Goal: Task Accomplishment & Management: Manage account settings

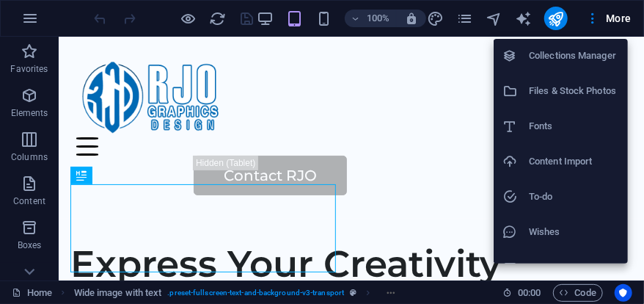
scroll to position [162, 0]
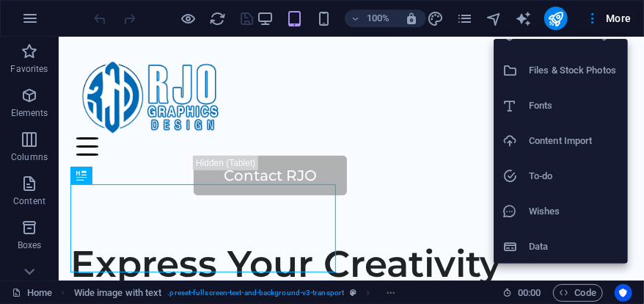
click at [23, 9] on div at bounding box center [322, 152] width 644 height 304
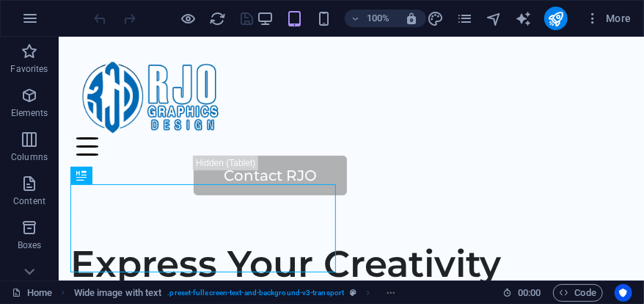
click at [32, 10] on icon "button" at bounding box center [30, 19] width 18 height 18
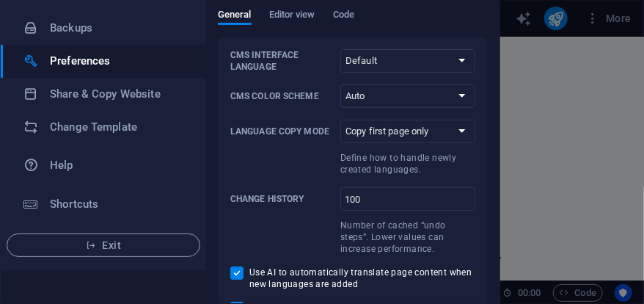
scroll to position [20, 0]
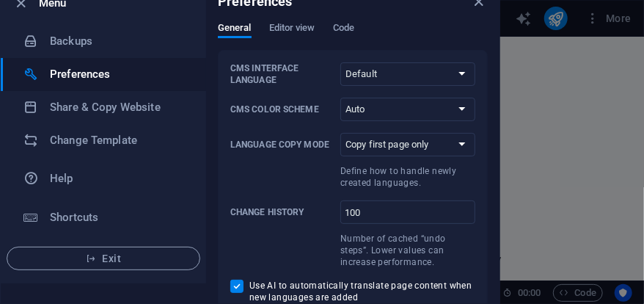
click at [161, 110] on h6 "Share & Copy Website" at bounding box center [118, 107] width 136 height 18
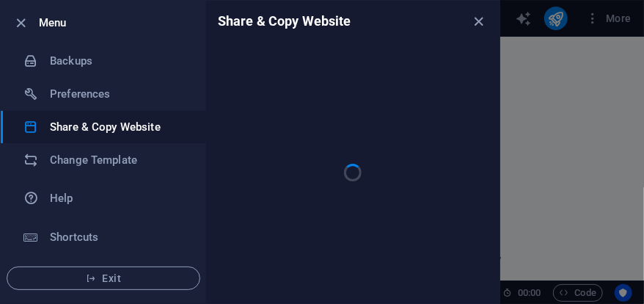
scroll to position [0, 0]
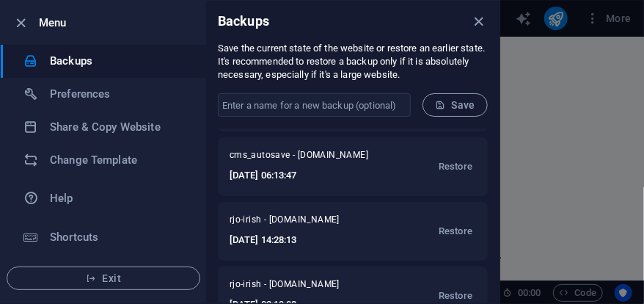
scroll to position [218, 0]
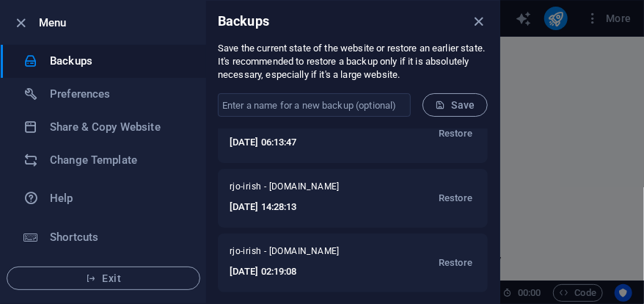
click at [485, 23] on icon "close" at bounding box center [479, 21] width 17 height 17
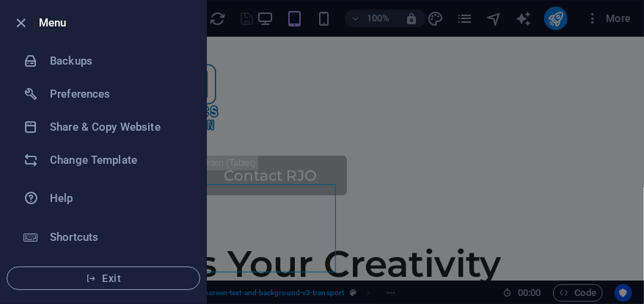
click at [347, 65] on div at bounding box center [322, 152] width 644 height 304
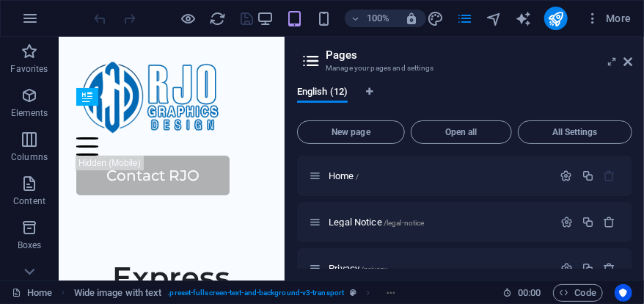
scroll to position [406, 0]
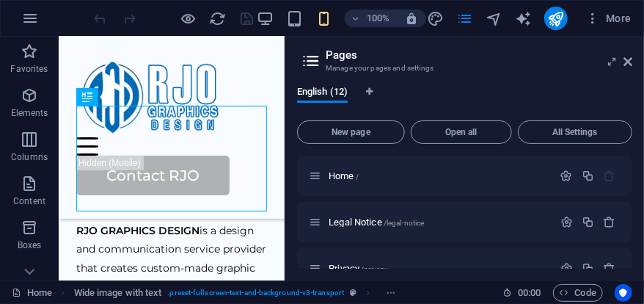
click at [622, 18] on span "More" at bounding box center [608, 18] width 46 height 15
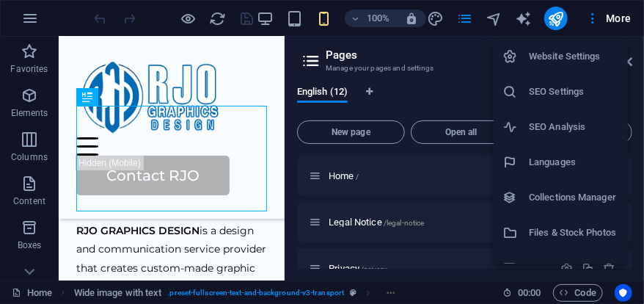
click at [596, 48] on h6 "Website Settings" at bounding box center [574, 57] width 90 height 18
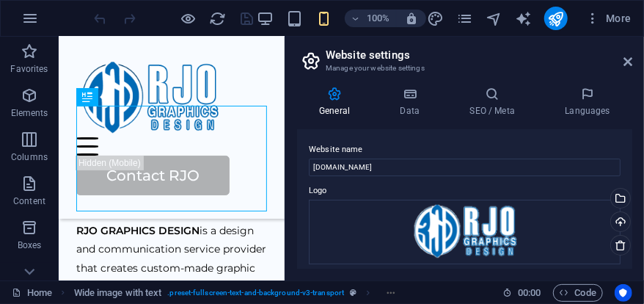
click at [588, 48] on h2 "Website settings" at bounding box center [479, 54] width 307 height 13
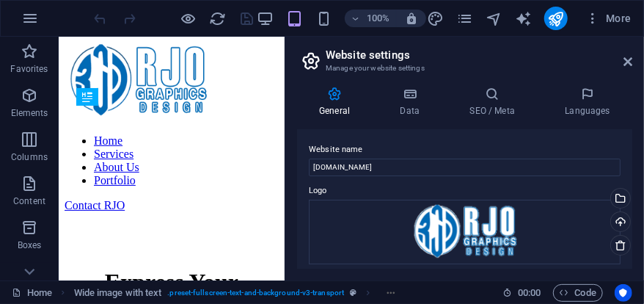
scroll to position [406, 0]
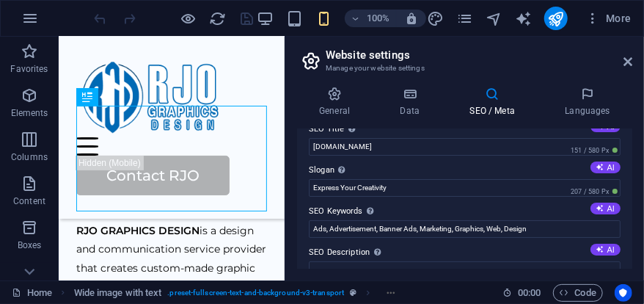
scroll to position [0, 0]
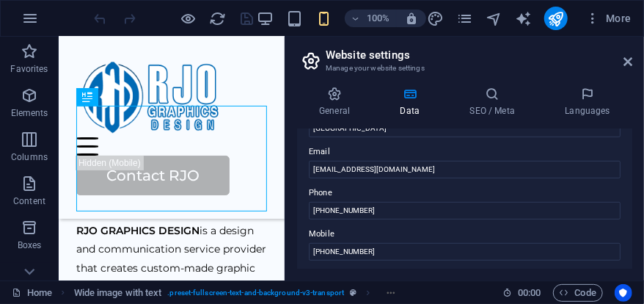
scroll to position [279, 0]
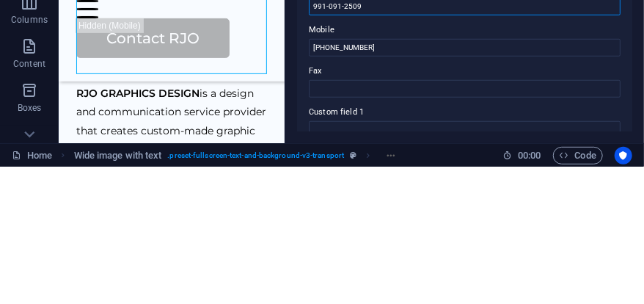
scroll to position [342, 0]
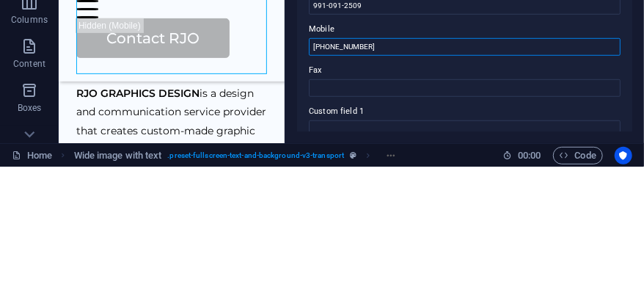
click at [348, 183] on input "[PHONE_NUMBER]" at bounding box center [465, 184] width 312 height 18
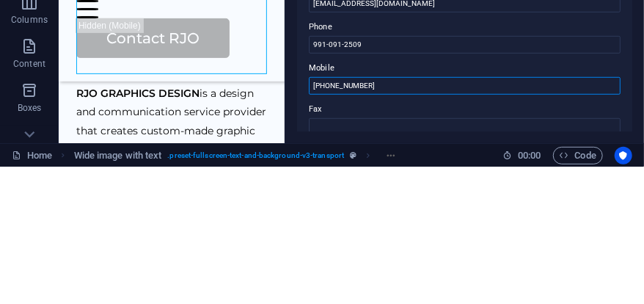
scroll to position [298, 0]
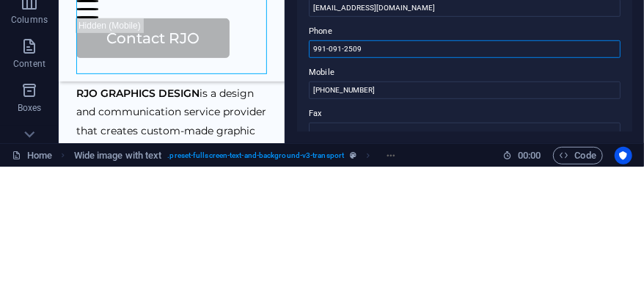
type input "9"
type input "+639553365842"
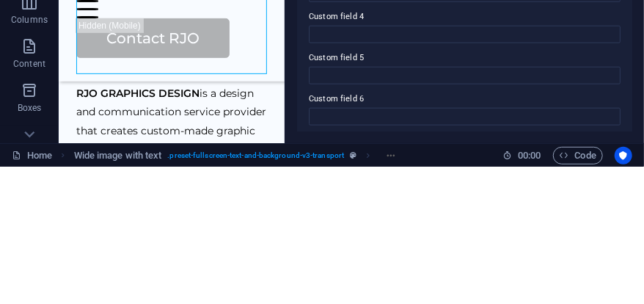
scroll to position [564, 0]
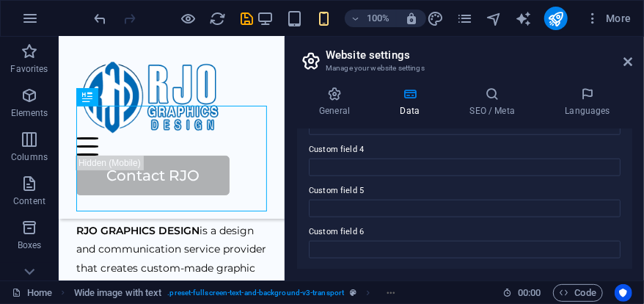
click at [339, 96] on icon at bounding box center [334, 94] width 75 height 15
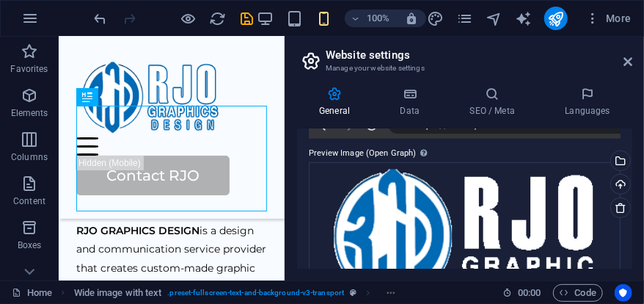
scroll to position [392, 0]
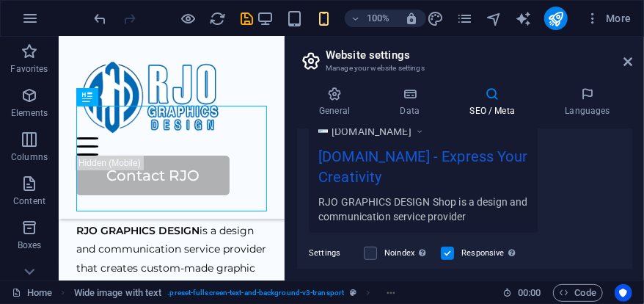
scroll to position [220, 0]
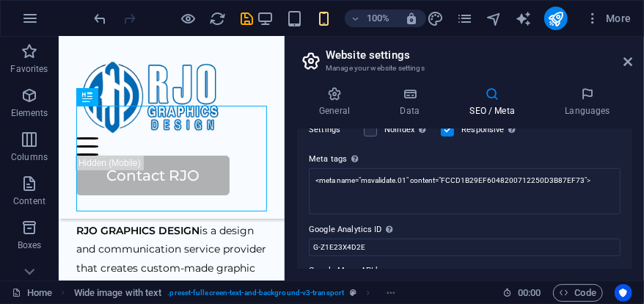
scroll to position [373, 0]
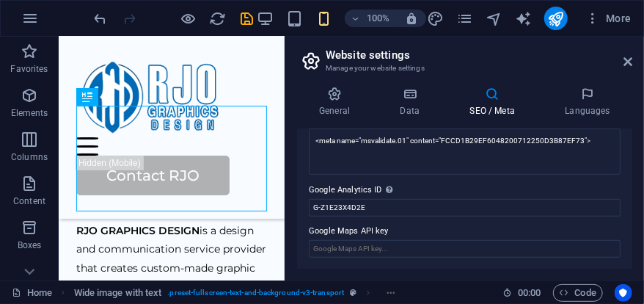
click at [0, 0] on icon "save" at bounding box center [0, 0] width 0 height 0
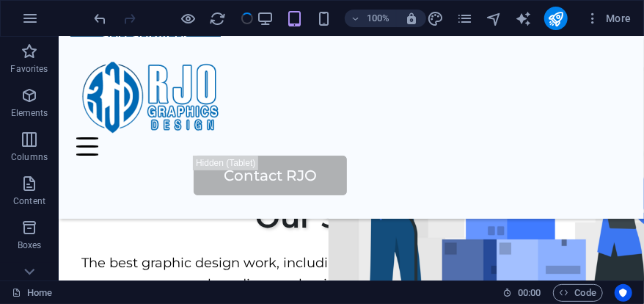
click at [587, 32] on div "100% More" at bounding box center [322, 18] width 642 height 35
click at [0, 0] on icon "button" at bounding box center [0, 0] width 0 height 0
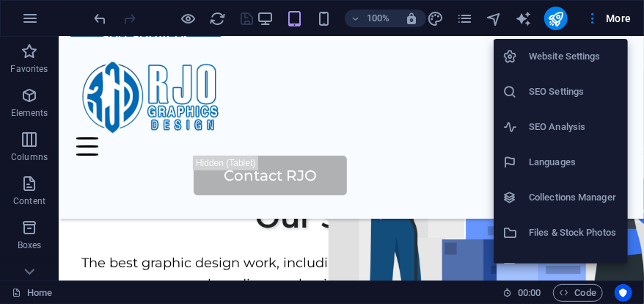
click at [570, 190] on h6 "Collections Manager" at bounding box center [574, 197] width 90 height 18
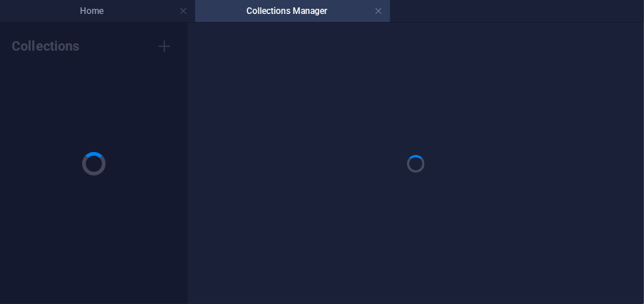
scroll to position [0, 0]
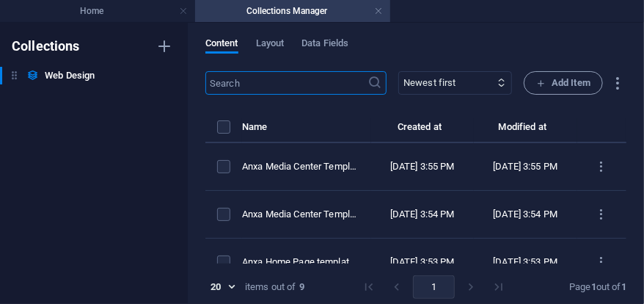
click at [379, 7] on link at bounding box center [378, 11] width 9 height 14
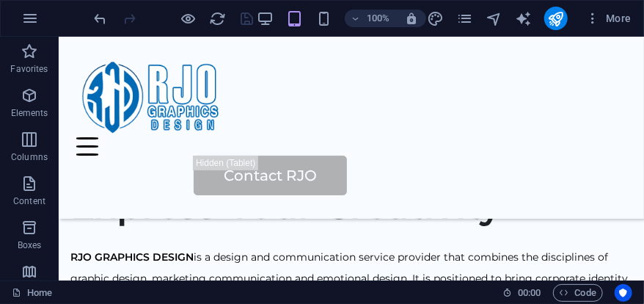
scroll to position [406, 0]
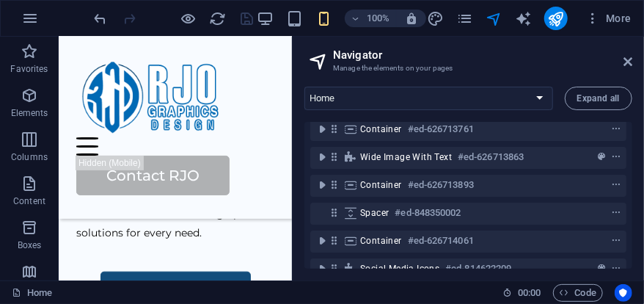
scroll to position [111, 0]
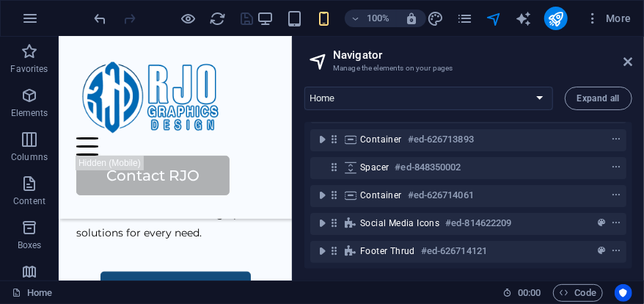
click at [528, 24] on icon "text_generator" at bounding box center [523, 18] width 17 height 17
select select "English"
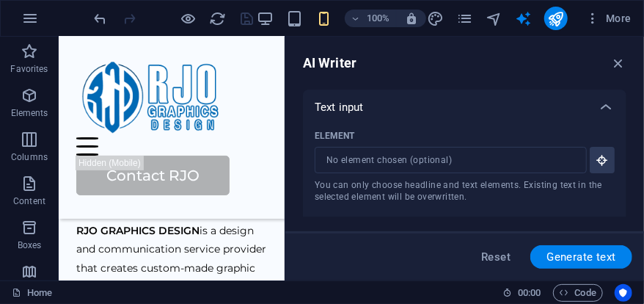
scroll to position [442, 0]
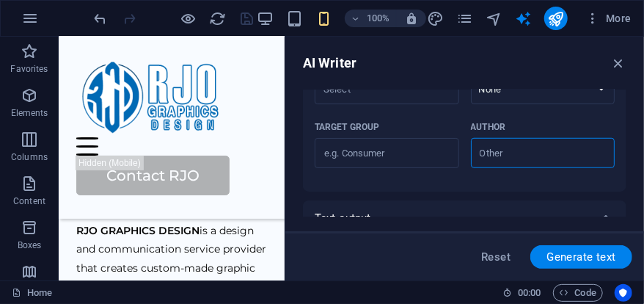
type textarea "x"
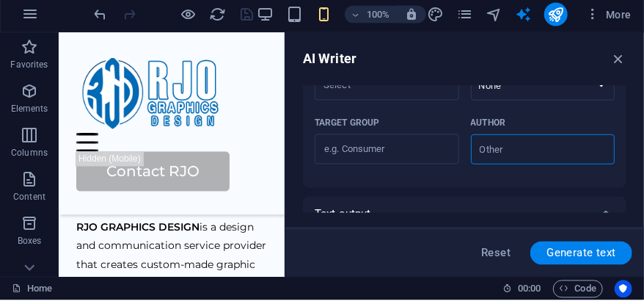
type textarea "x"
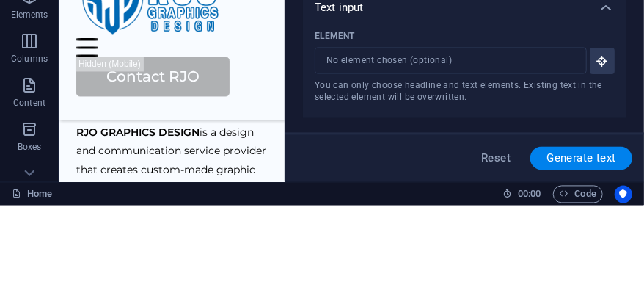
scroll to position [0, 0]
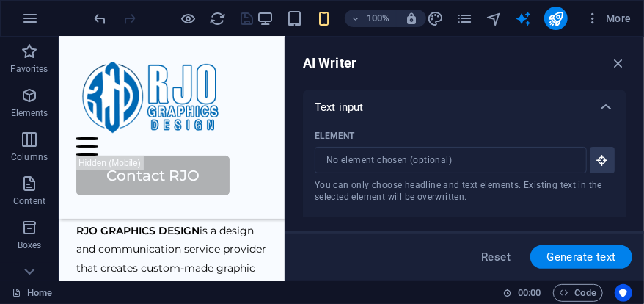
type textarea "x"
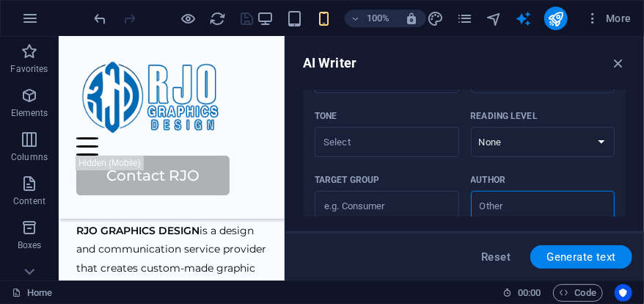
scroll to position [390, 0]
click at [596, 139] on select "None Academic Adult Teen Child" at bounding box center [543, 140] width 144 height 30
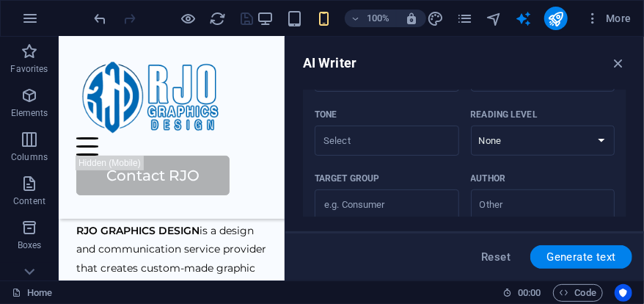
click at [404, 141] on input "Tone ​" at bounding box center [374, 140] width 111 height 21
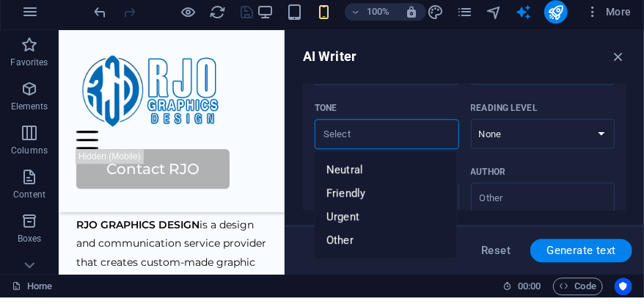
type textarea "x"
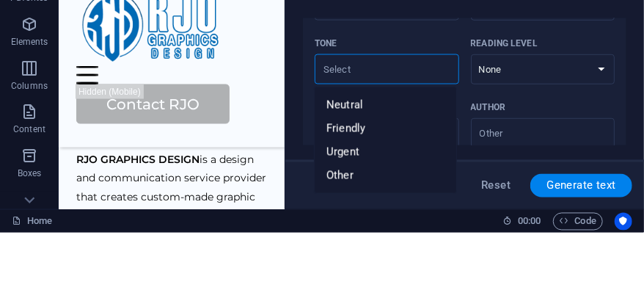
type textarea "x"
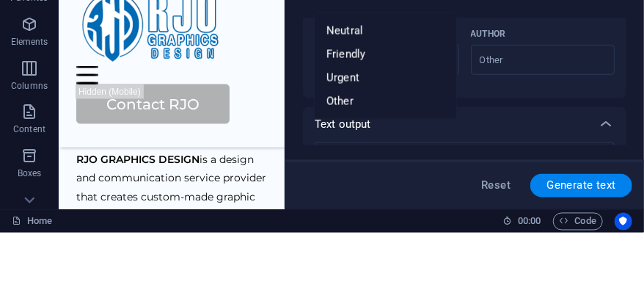
scroll to position [466, 0]
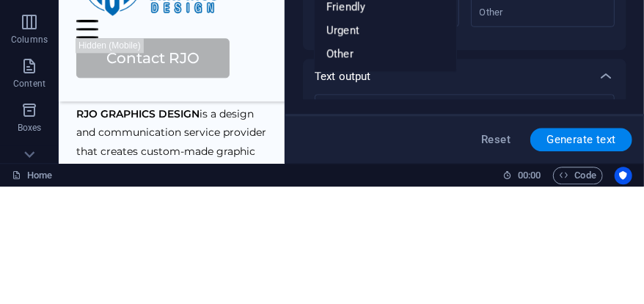
click at [557, 196] on div "Text output" at bounding box center [452, 193] width 274 height 15
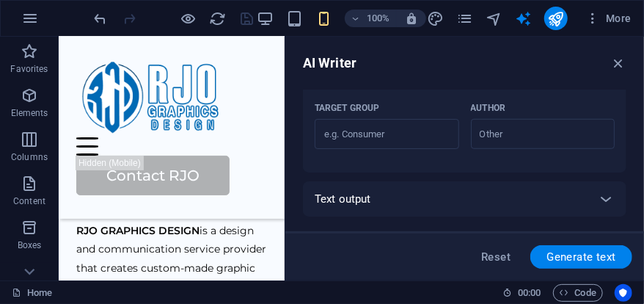
type textarea "x"
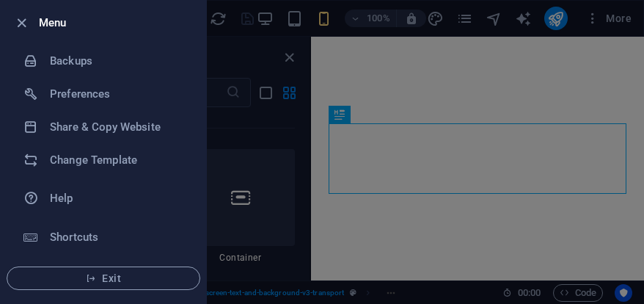
click at [17, 23] on icon "button" at bounding box center [21, 23] width 17 height 17
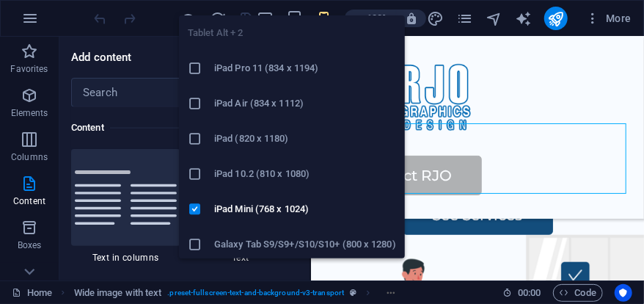
click at [360, 238] on h6 "Galaxy Tab S9/S9+/S10/S10+ (800 x 1280)" at bounding box center [305, 244] width 182 height 18
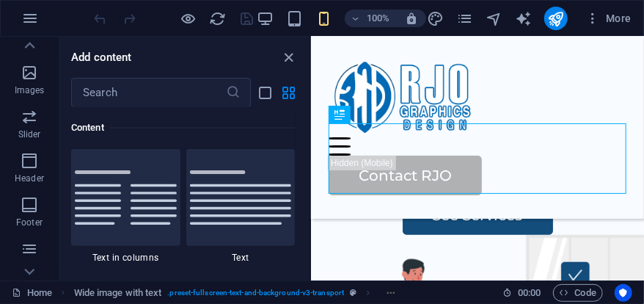
scroll to position [328, 0]
click at [37, 168] on icon "button" at bounding box center [30, 164] width 18 height 18
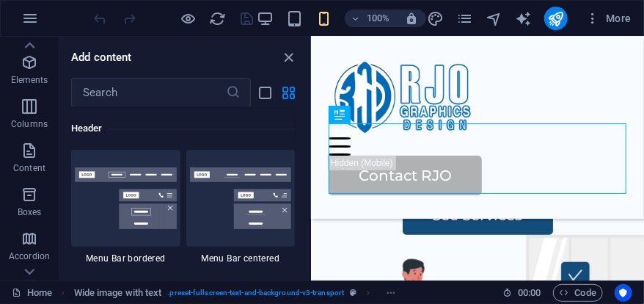
scroll to position [0, 0]
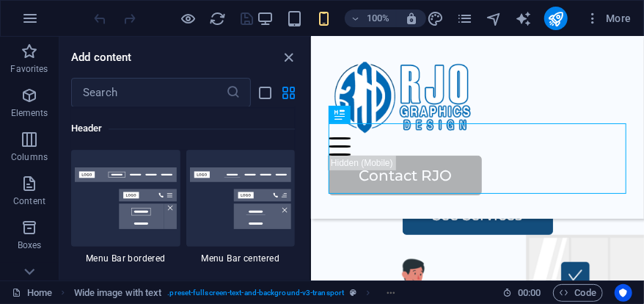
click at [34, 88] on icon "button" at bounding box center [30, 96] width 18 height 18
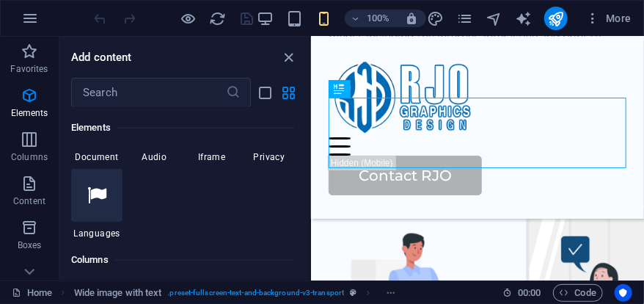
scroll to position [603, 0]
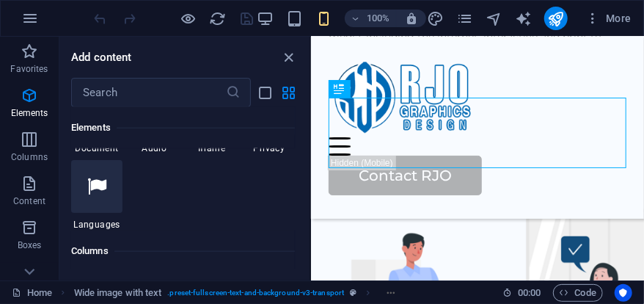
click at [32, 60] on span "Favorites" at bounding box center [29, 60] width 59 height 35
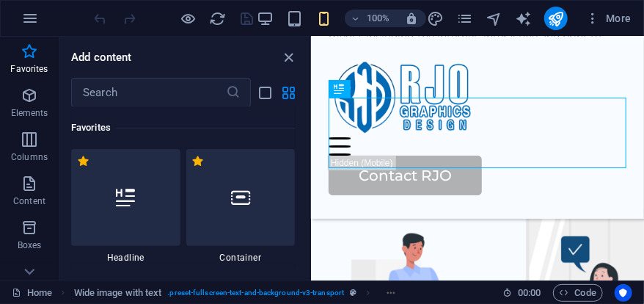
scroll to position [0, 0]
click at [296, 52] on icon "close panel" at bounding box center [289, 57] width 17 height 17
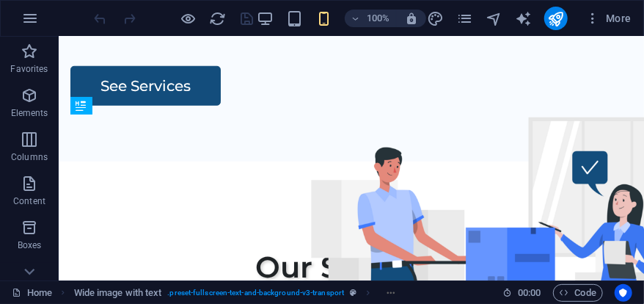
scroll to position [69, 0]
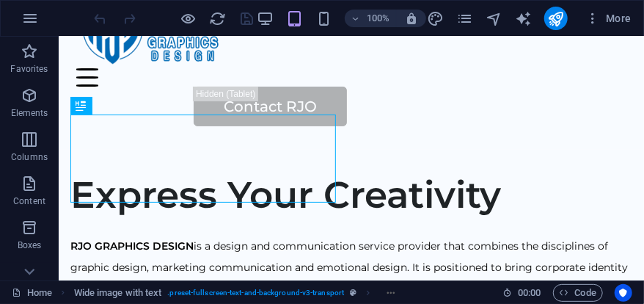
click at [596, 11] on icon "button" at bounding box center [592, 18] width 15 height 15
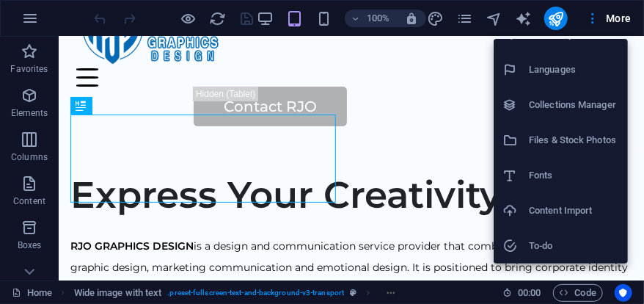
scroll to position [0, 0]
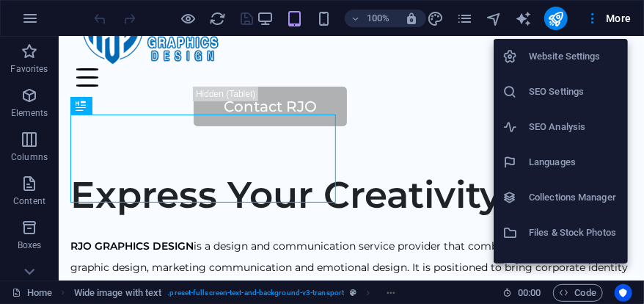
click at [586, 54] on h6 "Website Settings" at bounding box center [574, 57] width 90 height 18
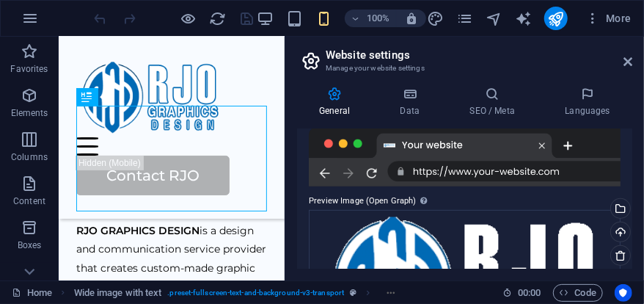
scroll to position [283, 0]
click at [574, 164] on div at bounding box center [465, 157] width 312 height 59
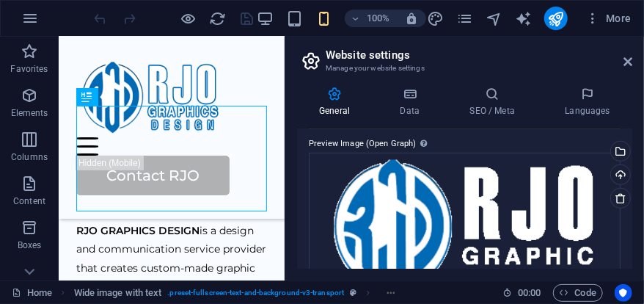
scroll to position [392, 0]
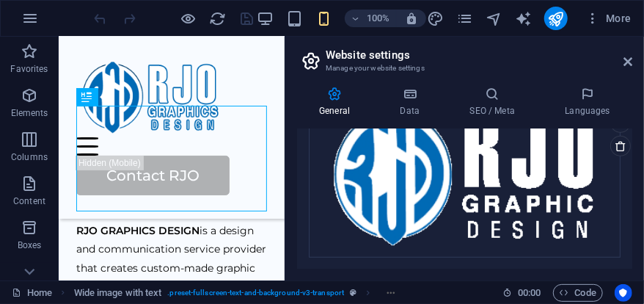
click at [411, 107] on h4 "Data" at bounding box center [413, 102] width 70 height 31
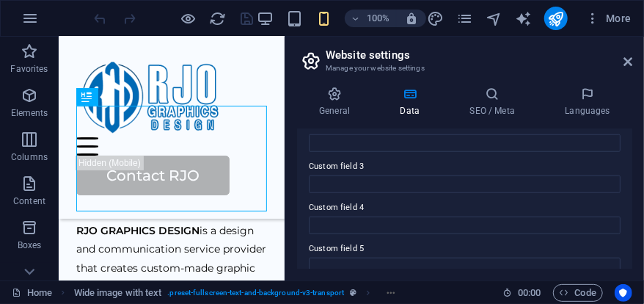
scroll to position [564, 0]
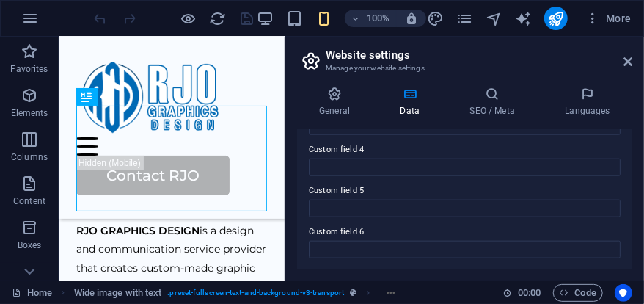
click at [505, 98] on icon at bounding box center [491, 94] width 89 height 15
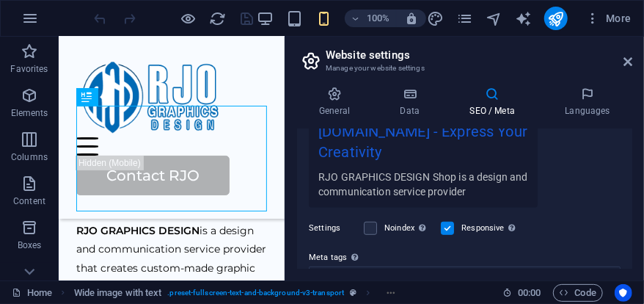
scroll to position [345, 0]
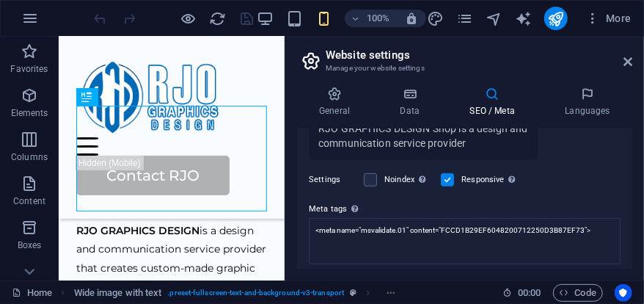
click at [356, 199] on div "Enter HTML code here that will be placed inside the tags of your website. Pleas…" at bounding box center [397, 160] width 117 height 77
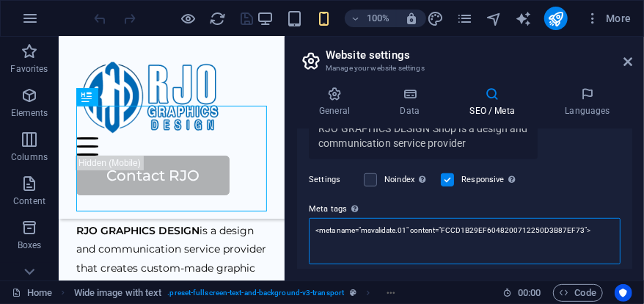
click at [356, 218] on textarea "<meta name="msvalidate.01" content="FCCD1B29EF6048200712250D3B87EF73">" at bounding box center [465, 241] width 312 height 46
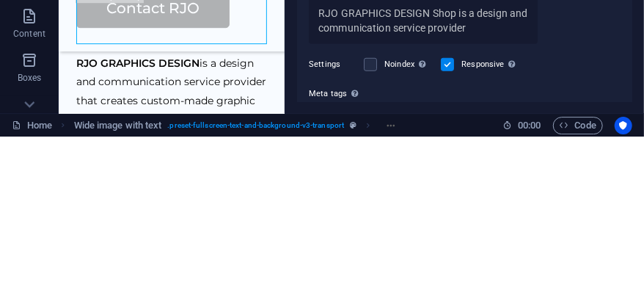
click at [360, 256] on div "Enter HTML code here that will be placed inside the tags of your website. Pleas…" at bounding box center [354, 261] width 15 height 18
click at [360, 270] on textarea "<meta name="msvalidate.01" content="FCCD1B29EF6048200712250D3B87EF73">" at bounding box center [465, 298] width 312 height 57
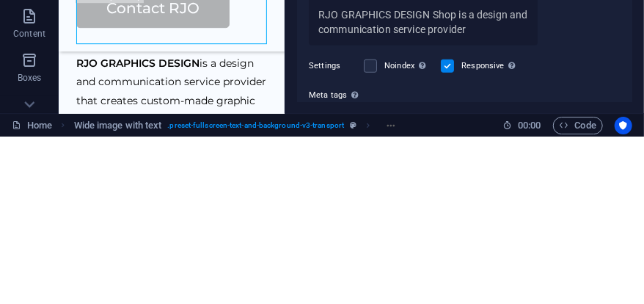
click at [593, 193] on div "www.example.com rjographics.shop - Express Your Creativity RJO GRAPHICS DESIGN …" at bounding box center [465, 153] width 312 height 119
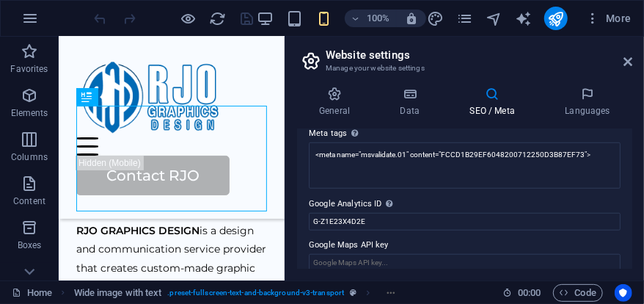
scroll to position [430, 0]
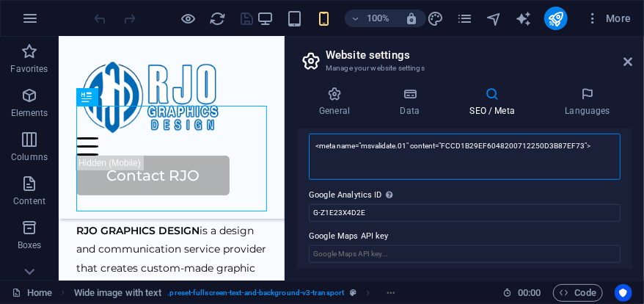
click at [598, 145] on textarea "<meta name="msvalidate.01" content="FCCD1B29EF6048200712250D3B87EF73">" at bounding box center [465, 156] width 312 height 46
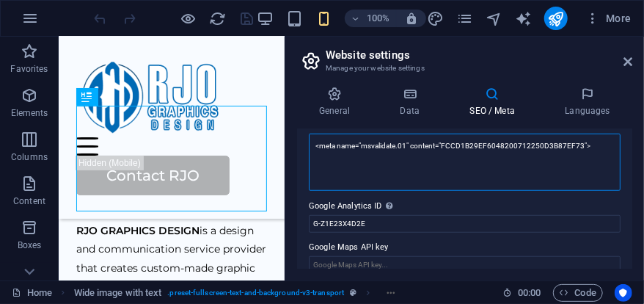
click at [598, 143] on textarea "<meta name="msvalidate.01" content="FCCD1B29EF6048200712250D3B87EF73">" at bounding box center [465, 161] width 312 height 57
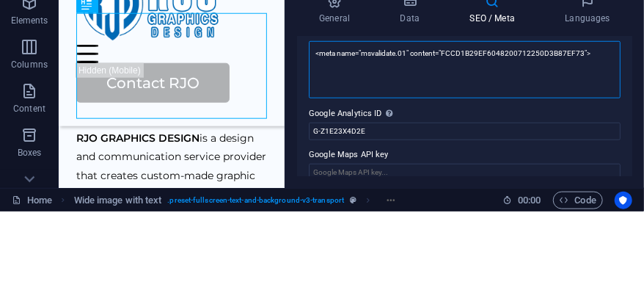
paste textarea "<script async src="https://pagead2.googlesyndication.com/pagead/js/adsbygoogle.…"
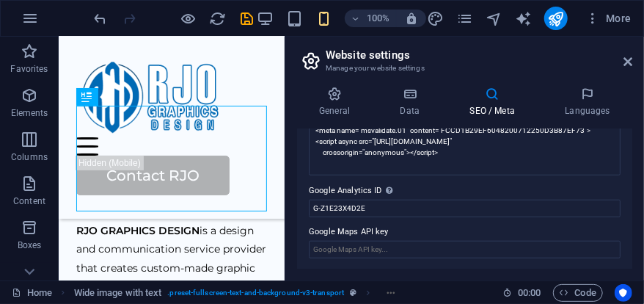
click at [563, 10] on body "RJO Graphics Design Home Favorites Elements Columns Content Boxes Accordion Tab…" at bounding box center [322, 152] width 644 height 304
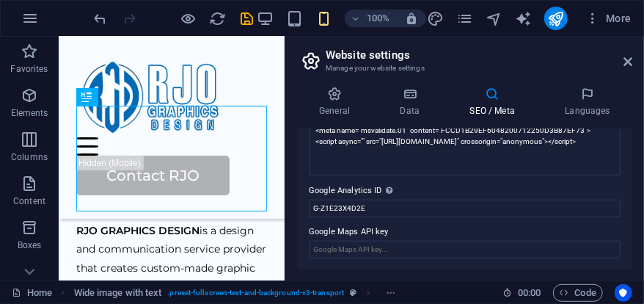
scroll to position [434, 0]
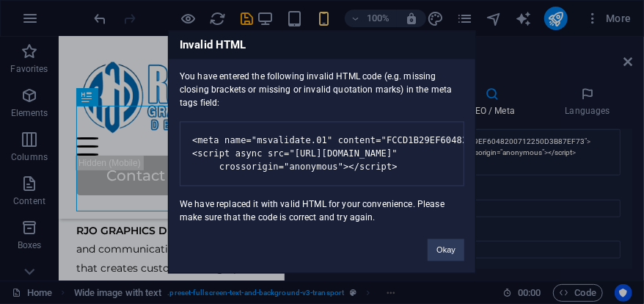
click at [450, 261] on button "Okay" at bounding box center [446, 250] width 37 height 22
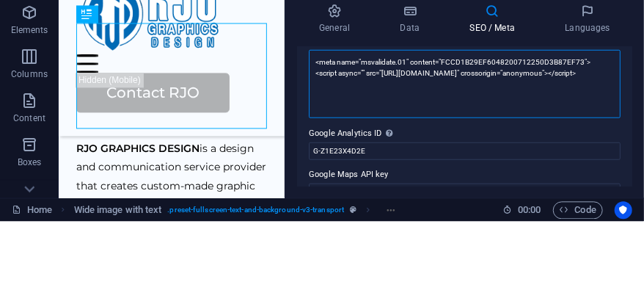
scroll to position [425, 0]
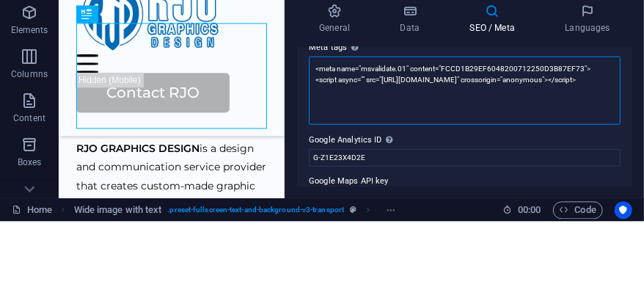
click at [574, 175] on textarea "<meta name="msvalidate.01" content="FCCD1B29EF6048200712250D3B87EF73"> <script …" at bounding box center [465, 173] width 312 height 68
click at [579, 167] on textarea "<meta name="msvalidate.01" content="FCCD1B29EF6048200712250D3B87EF73"> <script …" at bounding box center [465, 173] width 312 height 68
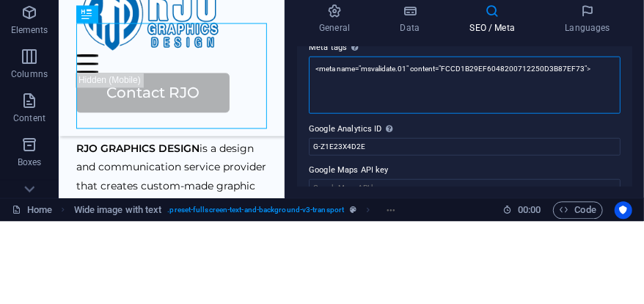
type textarea "<meta name="msvalidate.01" content="FCCD1B29EF6048200712250D3B87EF73">"
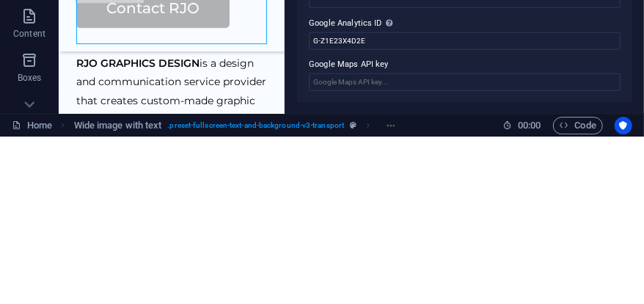
click at [586, 294] on span "Code" at bounding box center [578, 293] width 37 height 18
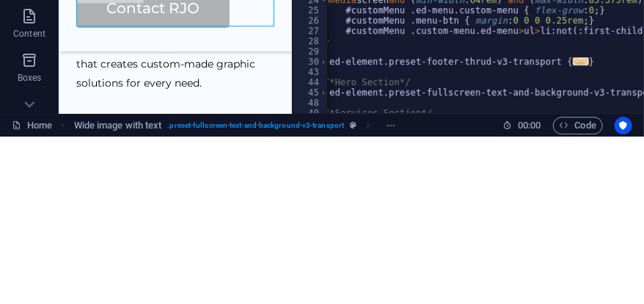
scroll to position [51, 0]
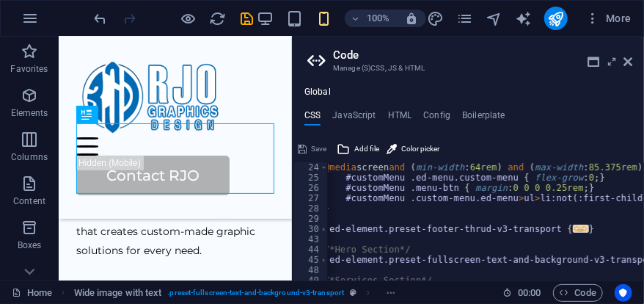
click at [407, 111] on h4 "HTML" at bounding box center [400, 118] width 24 height 16
type textarea "{{content}}"
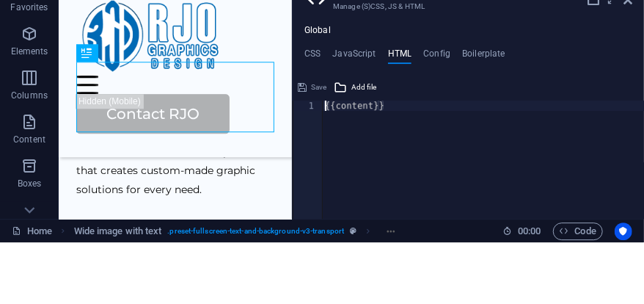
click at [439, 123] on h4 "Config" at bounding box center [436, 118] width 27 height 16
type textarea "$color-background: #ffffff;"
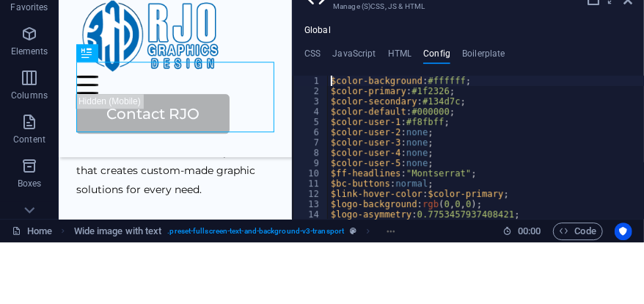
click at [362, 111] on h4 "JavaScript" at bounding box center [353, 118] width 43 height 16
type textarea "/* JS for preset "Menu V2" */"
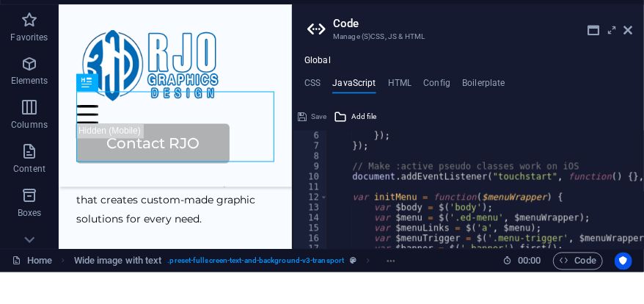
click at [409, 122] on h4 "HTML" at bounding box center [400, 118] width 24 height 16
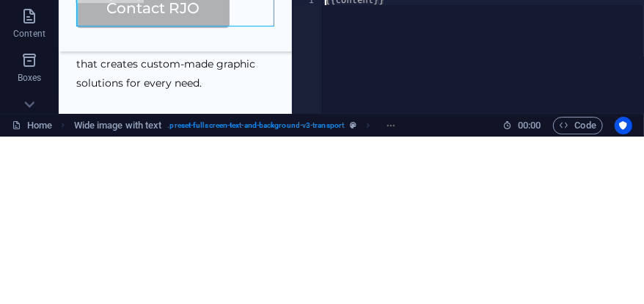
click at [590, 298] on span "Code" at bounding box center [578, 293] width 37 height 18
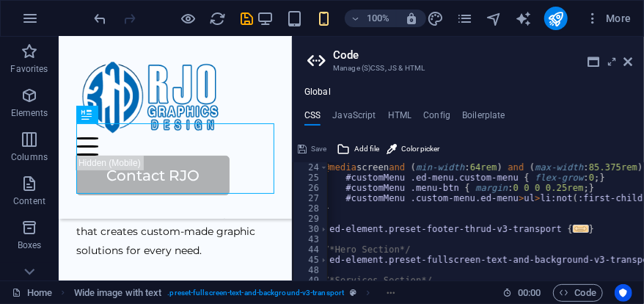
click at [629, 59] on icon at bounding box center [627, 62] width 9 height 12
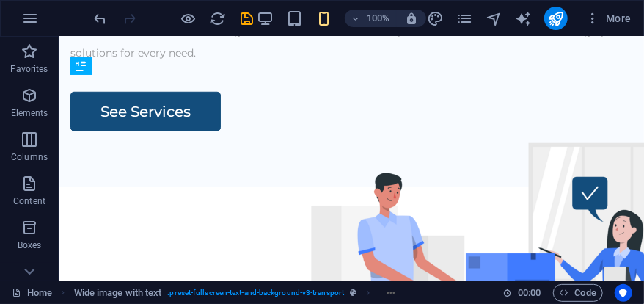
scroll to position [109, 0]
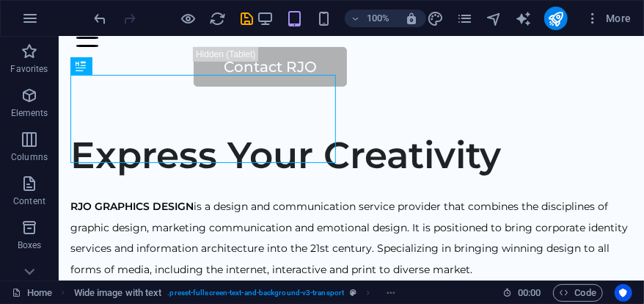
click at [601, 21] on span "More" at bounding box center [608, 18] width 46 height 15
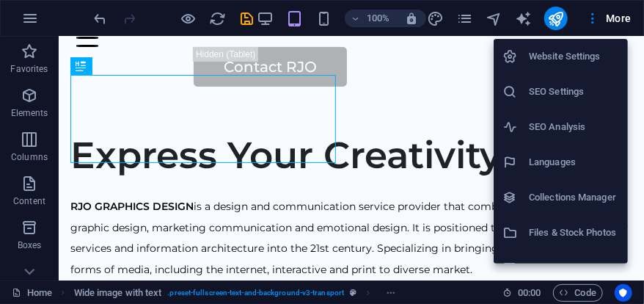
click at [593, 15] on div at bounding box center [322, 152] width 644 height 304
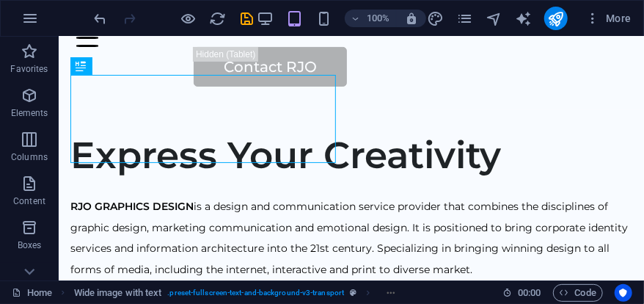
click at [592, 12] on icon "button" at bounding box center [592, 18] width 15 height 15
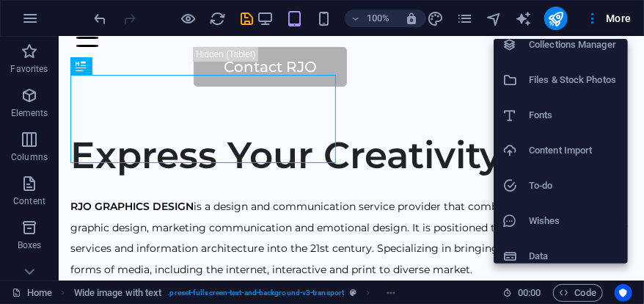
scroll to position [162, 0]
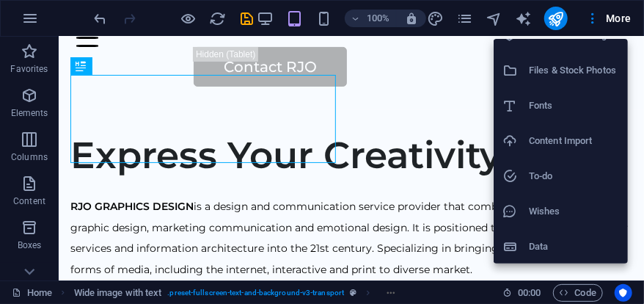
click at [543, 253] on h6 "Data" at bounding box center [574, 247] width 90 height 18
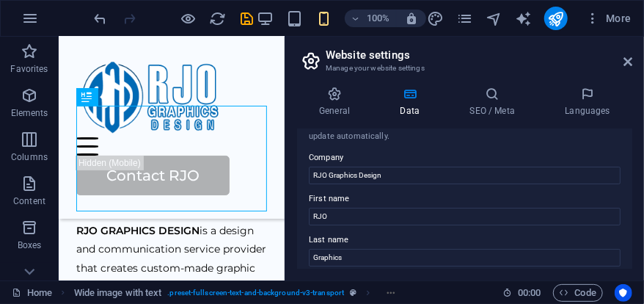
scroll to position [23, 0]
click at [513, 98] on icon at bounding box center [491, 94] width 89 height 15
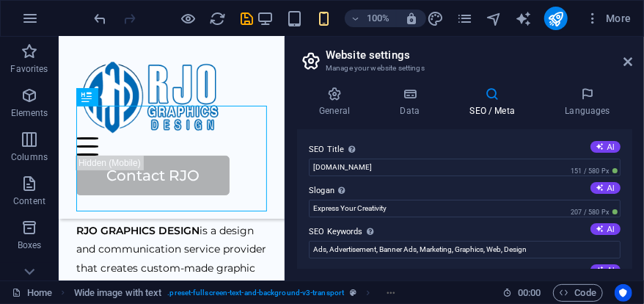
scroll to position [434, 0]
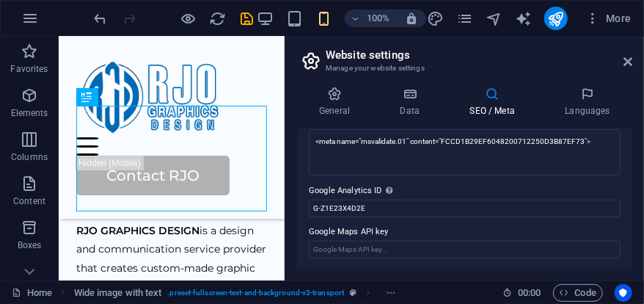
click at [421, 105] on h4 "Data" at bounding box center [413, 102] width 70 height 31
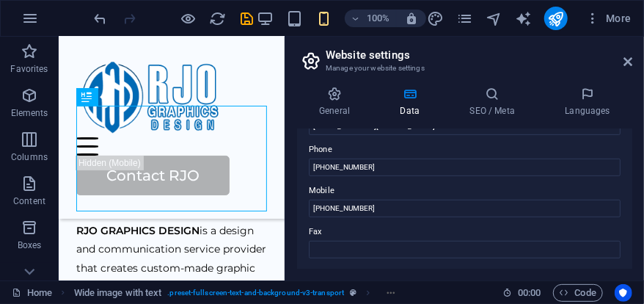
scroll to position [564, 0]
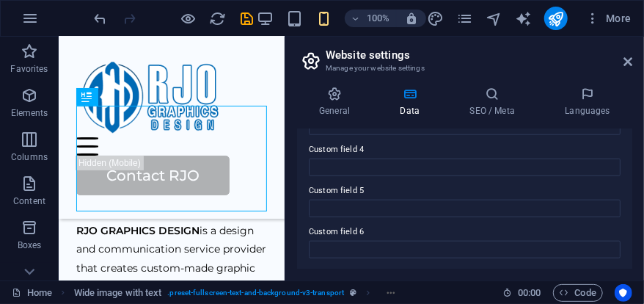
click at [347, 110] on h4 "General" at bounding box center [337, 102] width 81 height 31
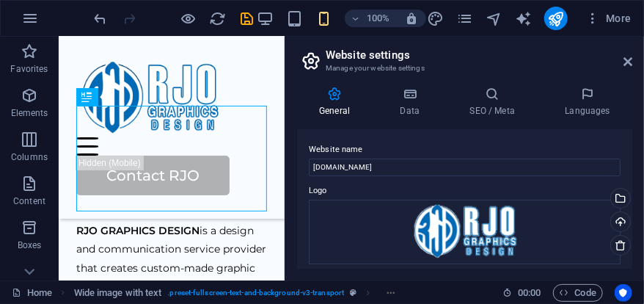
click at [598, 92] on icon at bounding box center [587, 94] width 89 height 15
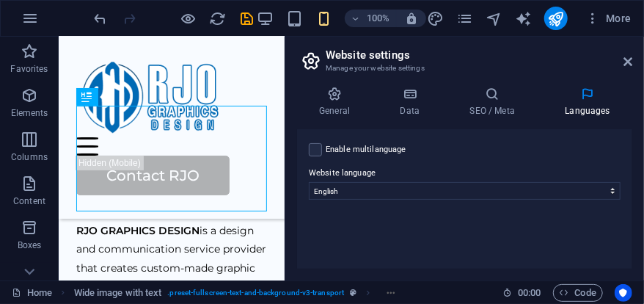
click at [39, 19] on button "button" at bounding box center [29, 18] width 35 height 35
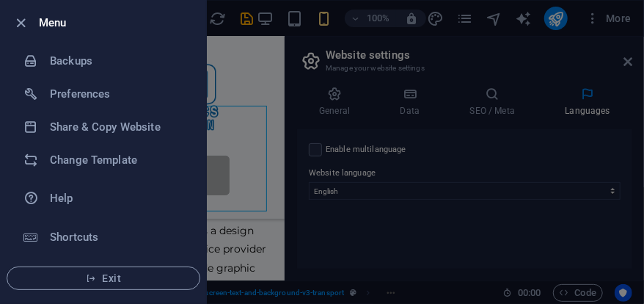
click at [266, 70] on div at bounding box center [322, 152] width 644 height 304
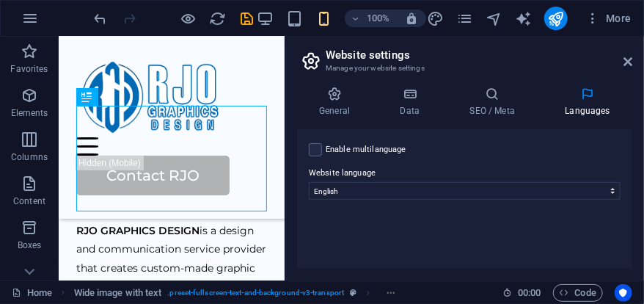
click at [246, 24] on icon "save" at bounding box center [247, 18] width 17 height 17
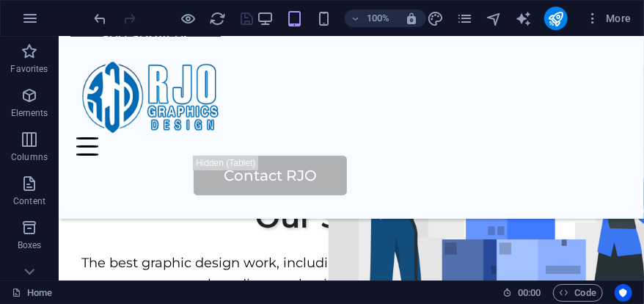
click at [420, 19] on span "button" at bounding box center [412, 18] width 18 height 13
click at [428, 19] on icon "design" at bounding box center [435, 18] width 17 height 17
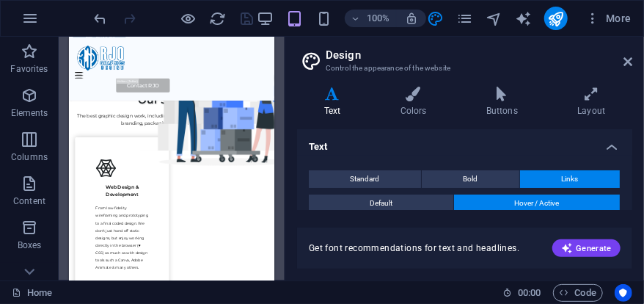
click at [469, 15] on icon "pages" at bounding box center [464, 18] width 17 height 17
click at [468, 18] on icon "pages" at bounding box center [464, 18] width 17 height 17
click at [463, 25] on icon "pages" at bounding box center [464, 18] width 17 height 17
click at [471, 23] on icon "pages" at bounding box center [464, 18] width 17 height 17
click at [469, 15] on icon "pages" at bounding box center [464, 18] width 17 height 17
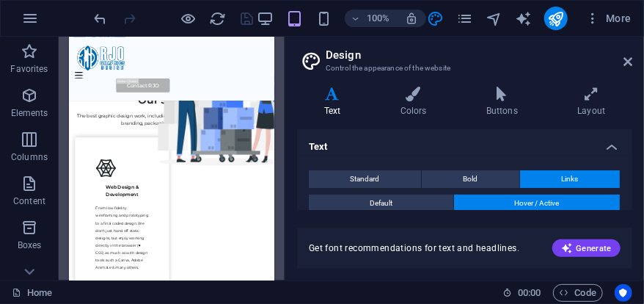
click at [460, 18] on icon "pages" at bounding box center [464, 18] width 17 height 17
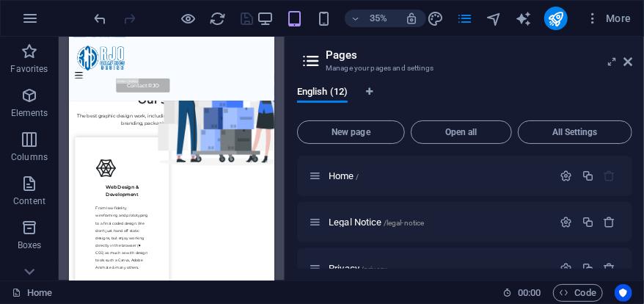
click at [564, 180] on icon "button" at bounding box center [566, 175] width 12 height 12
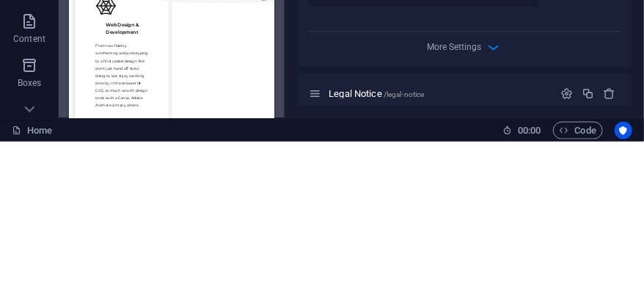
scroll to position [547, 0]
click at [496, 209] on icon "button" at bounding box center [494, 210] width 17 height 17
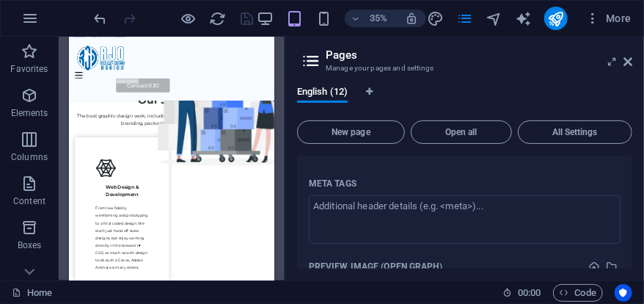
scroll to position [575, 0]
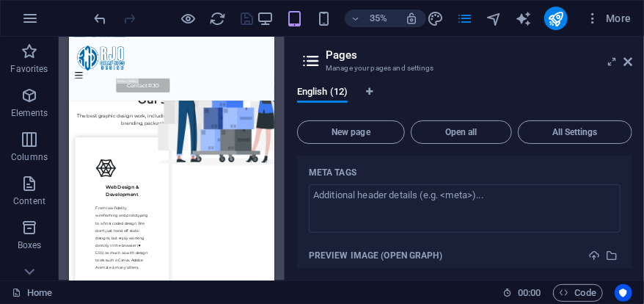
click at [533, 208] on textarea "Meta tags ​" at bounding box center [465, 208] width 312 height 48
click at [534, 198] on textarea "Meta tags ​" at bounding box center [465, 208] width 312 height 48
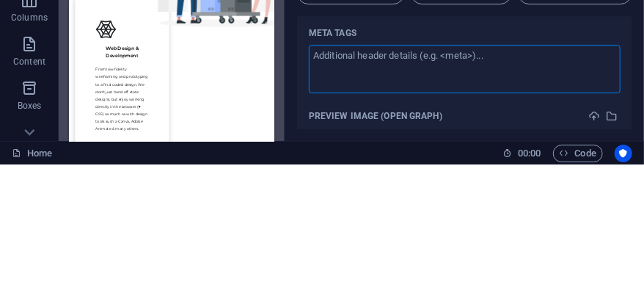
click at [341, 210] on textarea "Meta tags ​" at bounding box center [465, 208] width 312 height 48
paste textarea "<script async src="https://pagead2.googlesyndication.com/pagead/js/adsbygoogle.…"
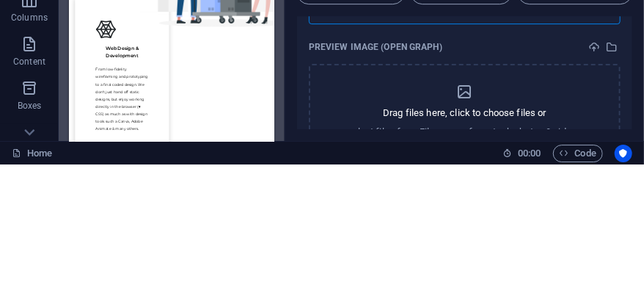
scroll to position [644, 0]
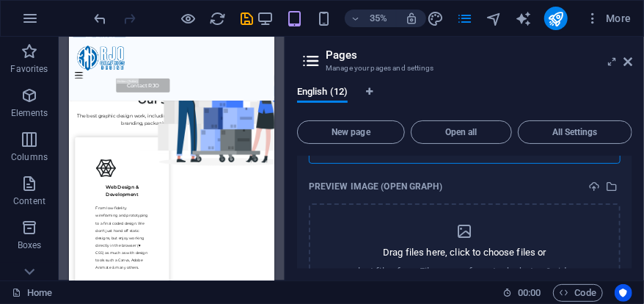
click at [562, 21] on body "RJO Graphics Design Home Favorites Elements Columns Content Boxes Accordion Tab…" at bounding box center [322, 152] width 644 height 304
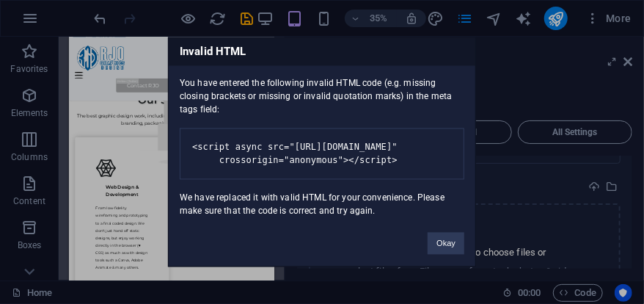
click at [308, 138] on pre "<script async src="https://pagead2.googlesyndication.com/pagead/js/adsbygoogle.…" at bounding box center [322, 153] width 285 height 51
click at [315, 128] on pre "<script async src="https://pagead2.googlesyndication.com/pagead/js/adsbygoogle.…" at bounding box center [322, 153] width 285 height 51
click at [457, 240] on button "Okay" at bounding box center [446, 243] width 37 height 22
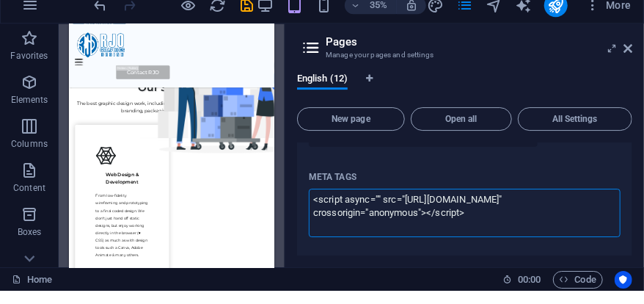
scroll to position [7, 0]
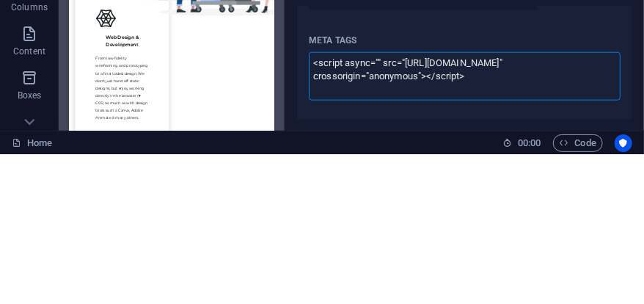
click at [501, 222] on textarea "<script async="" src="https://pagead2.googlesyndication.com/pagead/js/adsbygoog…" at bounding box center [465, 226] width 312 height 48
click at [552, 208] on textarea "<script async="" src="https://pagead2.googlesyndication.com/pagead/js/adsbygoog…" at bounding box center [465, 226] width 312 height 48
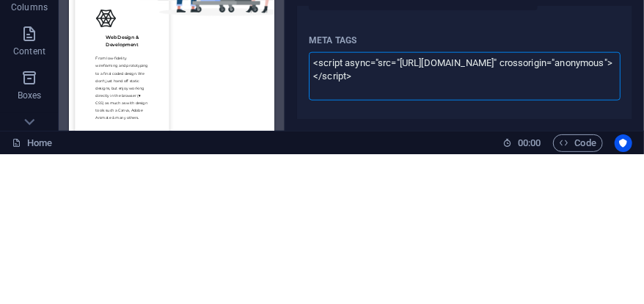
click at [602, 174] on body "RJO Graphics Design Home Favorites Elements Columns Content Boxes Accordion Tab…" at bounding box center [322, 152] width 644 height 304
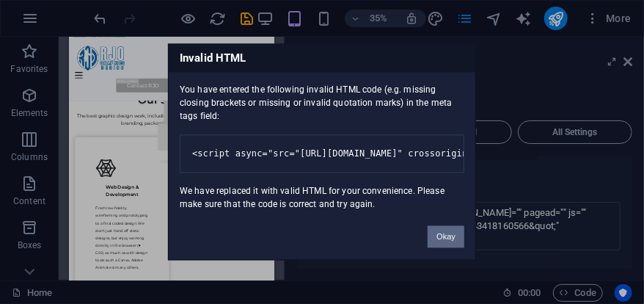
click at [450, 238] on button "Okay" at bounding box center [446, 237] width 37 height 22
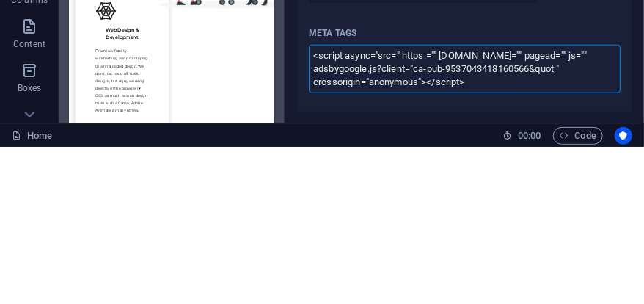
click at [563, 227] on textarea "<script async="src=" https:="" pagead2.googlesyndication.com="" pagead="" js=""…" at bounding box center [465, 226] width 312 height 48
click at [530, 238] on textarea "<script async="src=" https:="" pagead2.googlesyndication.com="" pagead="" js=""…" at bounding box center [465, 226] width 312 height 48
click at [546, 224] on textarea "<script async="src=" https:="" pagead2.googlesyndication.com="" pagead="" js=""…" at bounding box center [465, 226] width 312 height 48
click at [584, 224] on textarea "<script async="src=" https:="" pagead2.googlesyndication.com="" pagead="" js=""…" at bounding box center [465, 226] width 312 height 48
click at [578, 230] on textarea "<script async="src=" https:="" pagead2.googlesyndication.com="" pagead="" js=""…" at bounding box center [465, 226] width 312 height 48
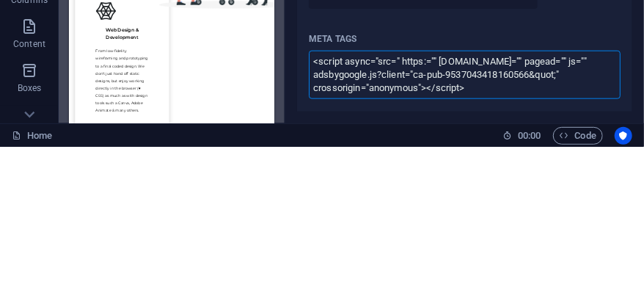
scroll to position [549, 0]
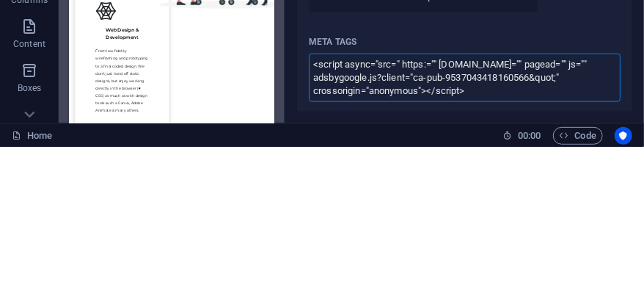
click at [403, 228] on textarea "<script async="src=" https:="" pagead2.googlesyndication.com="" pagead="" js=""…" at bounding box center [465, 234] width 312 height 48
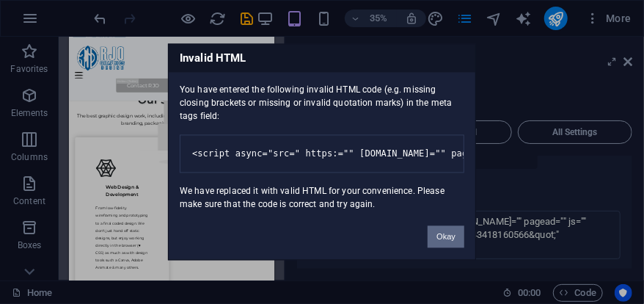
click at [455, 242] on button "Okay" at bounding box center [446, 237] width 37 height 22
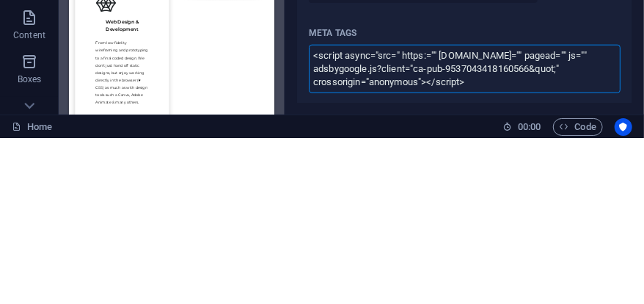
click at [391, 225] on textarea "<script async="src=" https:="" pagead2.googlesyndication.com="" pagead="" js=""…" at bounding box center [465, 234] width 312 height 48
click at [400, 221] on textarea "<script async="src=" https:="" pagead2.googlesyndication.com="" pagead="" js=""…" at bounding box center [465, 234] width 312 height 48
click at [438, 235] on textarea "<script async="src=" https:="" pagead2.googlesyndication.com="" pagead="" js=""…" at bounding box center [465, 234] width 312 height 48
click at [399, 224] on textarea "<script async="src=" https:="" pagead2.googlesyndication.com="" pagead="" js=""…" at bounding box center [465, 234] width 312 height 48
click at [392, 220] on textarea "<script async="src=" https:="" pagead2.googlesyndication.com="" pagead="" js=""…" at bounding box center [465, 234] width 312 height 48
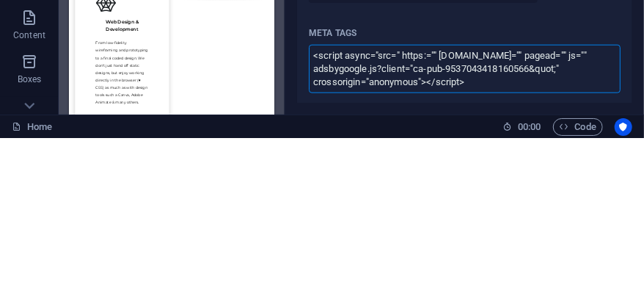
click at [378, 220] on textarea "<script async="src=" https:="" pagead2.googlesyndication.com="" pagead="" js=""…" at bounding box center [465, 234] width 312 height 48
click at [432, 221] on textarea "<script async src=" https:="" pagead2.googlesyndication.com="" pagead="" js="" …" at bounding box center [465, 234] width 312 height 48
click at [422, 222] on textarea "<script async src=" https:="" pagead2.googlesyndication.com="" pagead="" js="" …" at bounding box center [465, 234] width 312 height 48
click at [436, 215] on textarea "<script async src=" https:="" pagead2.googlesyndication.com="" pagead="" js="" …" at bounding box center [465, 234] width 312 height 48
click at [398, 226] on textarea "<script async src=" https://pagead2.googlesyndication.com="" pagead="" js="" ad…" at bounding box center [465, 234] width 312 height 48
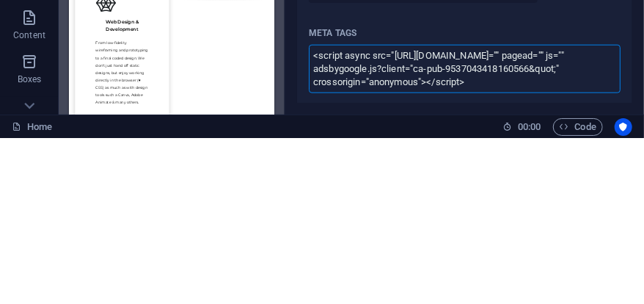
click at [596, 218] on textarea "<script async src="https://pagead2.googlesyndication.com="" pagead="" js="" ads…" at bounding box center [465, 234] width 312 height 48
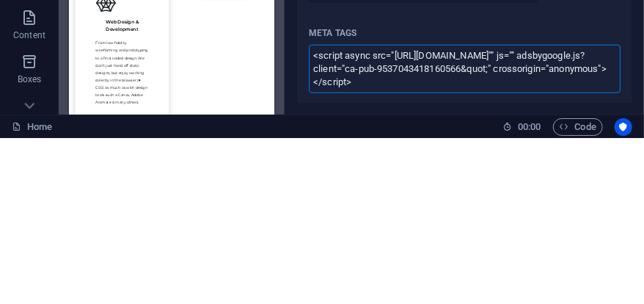
click at [555, 232] on textarea "<script async src="https://pagead2.googlesyndication.com/pagead="" js="" adsbyg…" at bounding box center [465, 234] width 312 height 48
click at [315, 232] on textarea "<script async src="https://pagead2.googlesyndication.com/pagead/ js="" adsbygoo…" at bounding box center [465, 234] width 312 height 48
click at [337, 235] on textarea "<script async src="https://pagead2.googlesyndication.com/pagead/ js="" adsbygoo…" at bounding box center [465, 234] width 312 height 48
click at [573, 237] on textarea "<script async src="https://pagead2.googlesyndication.com/pagead/ js/adsbygoogle…" at bounding box center [465, 234] width 312 height 48
click at [573, 232] on textarea "<script async src="https://pagead2.googlesyndication.com/pagead/ js/adsbygoogle…" at bounding box center [465, 234] width 312 height 48
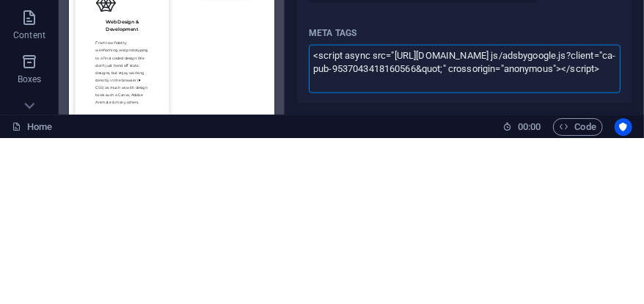
click at [571, 233] on textarea "<script async src="https://pagead2.googlesyndication.com/pagead/ js/adsbygoogle…" at bounding box center [465, 234] width 312 height 48
click at [554, 237] on textarea "<script async src="https://pagead2.googlesyndication.com/pagead/ js/adsbygoogle…" at bounding box center [465, 234] width 312 height 48
click at [548, 238] on textarea "<script async src="https://pagead2.googlesyndication.com/pagead/ js/adsbygoogle…" at bounding box center [465, 234] width 312 height 48
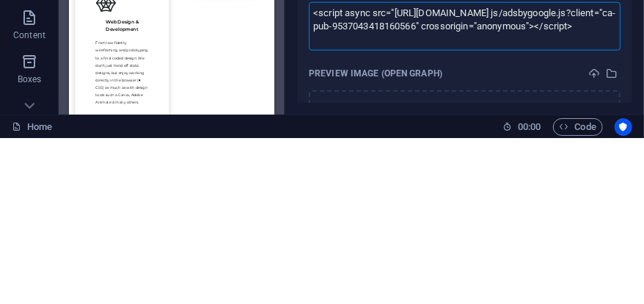
scroll to position [593, 0]
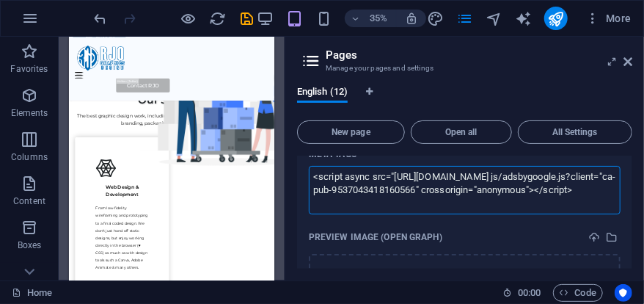
click at [581, 21] on body "RJO Graphics Design Home Favorites Elements Columns Content Boxes Accordion Tab…" at bounding box center [322, 152] width 644 height 304
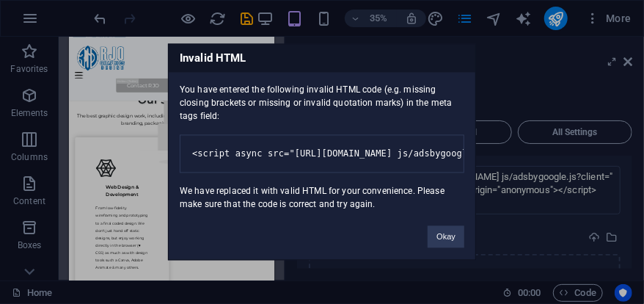
click at [565, 19] on div "Invalid HTML You have entered the following invalid HTML code (e.g. missing clo…" at bounding box center [322, 152] width 644 height 304
click at [450, 240] on button "Okay" at bounding box center [446, 237] width 37 height 22
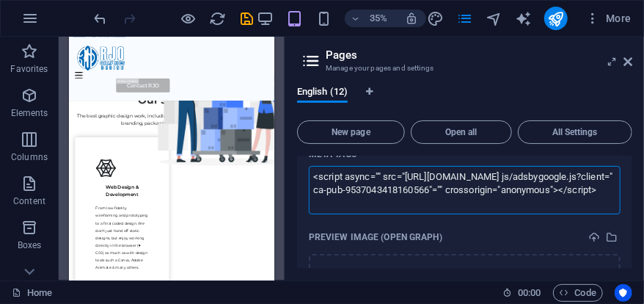
scroll to position [7, 0]
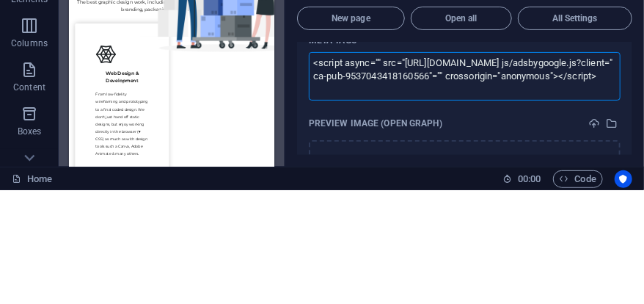
click at [551, 195] on textarea "<script async="" src="https://pagead2.googlesyndication.com/pagead/ js/adsbygoo…" at bounding box center [465, 190] width 312 height 48
click at [566, 188] on textarea "<script async="" src="https://pagead2.googlesyndication.com/pagead/ js/adsbygoo…" at bounding box center [465, 190] width 312 height 48
click at [579, 183] on textarea "<script async="" src="https://pagead2.googlesyndication.com/pagead/ js/adsbygoo…" at bounding box center [465, 190] width 312 height 48
click at [568, 180] on textarea "<script async="" src="https://pagead2.googlesyndication.com/pagead/ js/adsbygoo…" at bounding box center [465, 190] width 312 height 48
click at [577, 183] on textarea "<script async="" src="https://pagead2.googlesyndication.com/pagead/ js/adsbygoo…" at bounding box center [465, 190] width 312 height 48
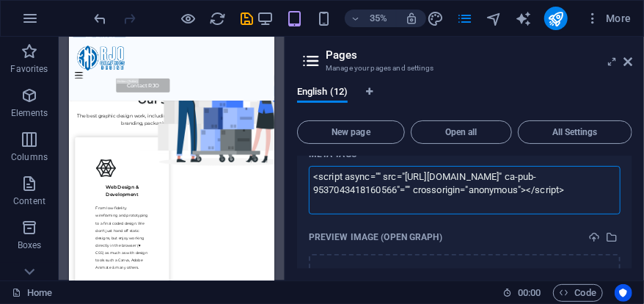
click at [555, 25] on body "RJO Graphics Design Home Favorites Elements Columns Content Boxes Accordion Tab…" at bounding box center [322, 152] width 644 height 304
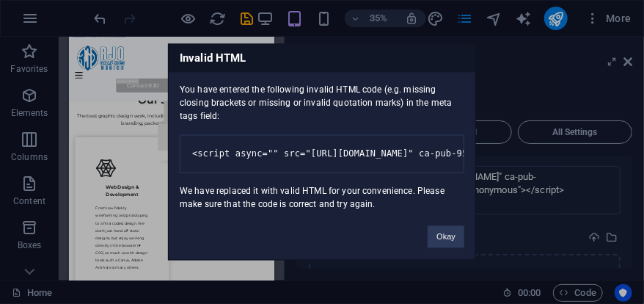
click at [460, 238] on button "Okay" at bounding box center [446, 237] width 37 height 22
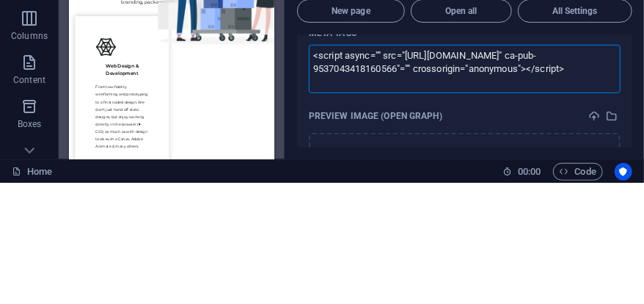
click at [561, 195] on textarea "<script async="" src="https://pagead2.googlesyndication.com/pagead/js/adsbygoog…" at bounding box center [465, 190] width 312 height 48
click at [574, 202] on textarea "<script async="" src="https://pagead2.googlesyndication.com/pagead/js/adsbygoog…" at bounding box center [465, 190] width 312 height 48
click at [576, 197] on textarea "<script async="" src="https://pagead2.googlesyndication.com/pagead/js/adsbygoog…" at bounding box center [465, 190] width 312 height 48
click at [587, 202] on textarea "<script async="" src="https://pagead2.googlesyndication.com/pagead/js/adsbygoog…" at bounding box center [465, 190] width 312 height 48
click at [519, 195] on textarea "<script async="" src="https://pagead2.googlesyndication.com/pagead/js/adsbygoog…" at bounding box center [465, 190] width 312 height 48
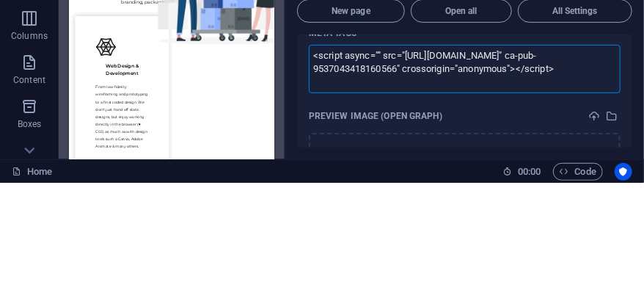
click at [367, 201] on textarea "<script async="" src="https://pagead2.googlesyndication.com/pagead/js/adsbygoog…" at bounding box center [465, 190] width 312 height 48
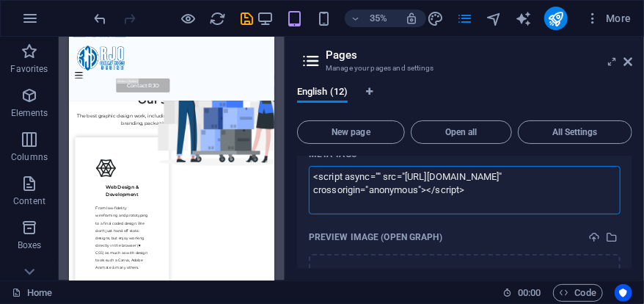
click at [560, 18] on body "RJO Graphics Design Home Favorites Elements Columns Content Boxes Accordion Tab…" at bounding box center [322, 152] width 644 height 304
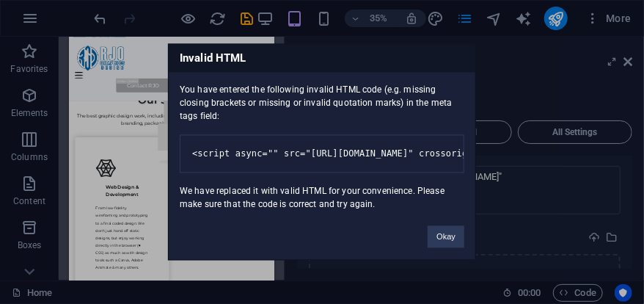
click at [449, 246] on button "Okay" at bounding box center [446, 237] width 37 height 22
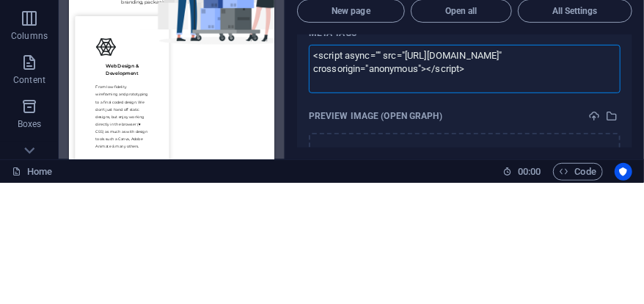
click at [528, 184] on textarea "<script async="" src="https://pagead2.googlesyndication.com/pagead/js/adsbygoog…" at bounding box center [465, 190] width 312 height 48
click at [537, 185] on textarea "<script async="" src="https://pagead2.googlesyndication.com/pagead/js/adsbygoog…" at bounding box center [465, 190] width 312 height 48
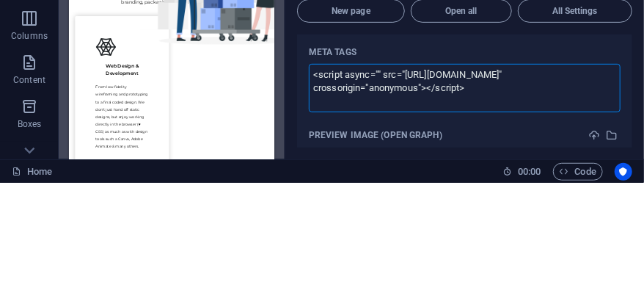
scroll to position [566, 0]
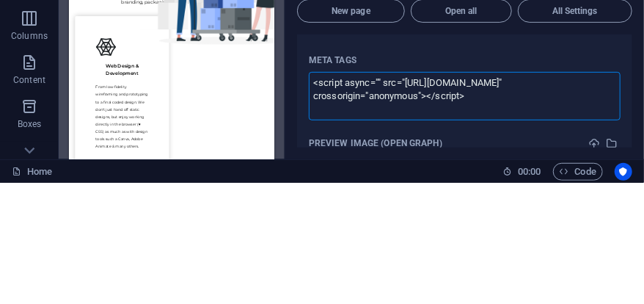
click at [403, 203] on textarea "<script async="" src="https://pagead2.googlesyndication.com/pagead/js/adsbygoog…" at bounding box center [465, 217] width 312 height 48
click at [403, 202] on textarea "<script async="" src="https://pagead2.googlesyndication.com/pagead/js/adsbygoog…" at bounding box center [465, 217] width 312 height 48
click at [436, 219] on textarea "<script async="" src="https://pagead2.googlesyndication.com/pagead/js/adsbygoog…" at bounding box center [465, 217] width 312 height 48
click at [414, 230] on textarea "<script async="" src="https://pagead2.googlesyndication.com/pagead/js/adsbygoog…" at bounding box center [465, 217] width 312 height 48
click at [392, 205] on textarea "<script async="" src="https://pagead2.googlesyndication.com/pagead/js/adsbygoog…" at bounding box center [465, 217] width 312 height 48
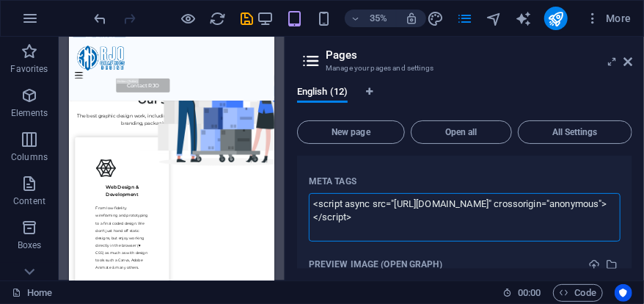
type textarea "<script async="" src="https://pagead2.googlesyndication.com/pagead/js/adsbygoog…"
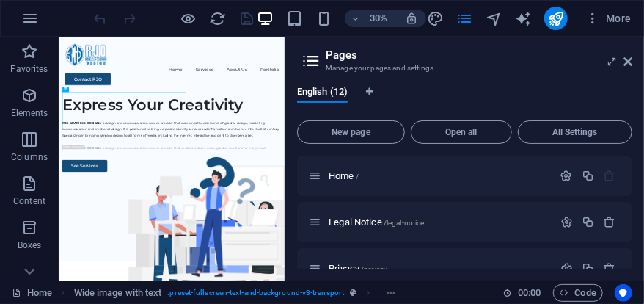
click at [556, 180] on button "button" at bounding box center [566, 175] width 21 height 12
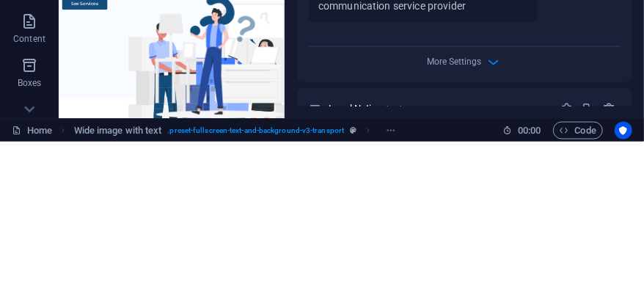
scroll to position [532, 0]
click at [487, 230] on icon "button" at bounding box center [494, 225] width 17 height 17
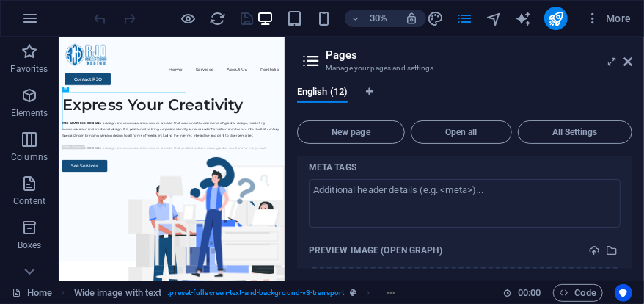
scroll to position [582, 0]
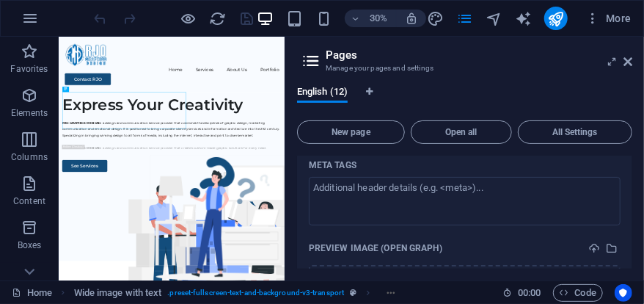
click at [532, 189] on textarea "Meta tags ​" at bounding box center [465, 201] width 312 height 48
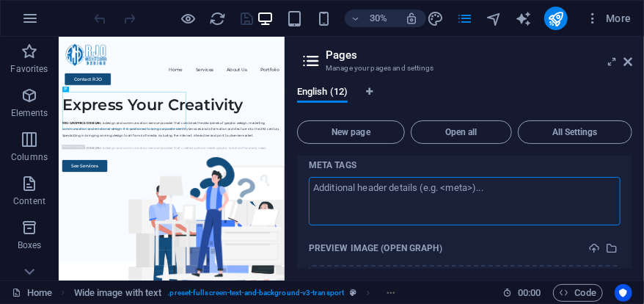
click at [524, 193] on textarea "Meta tags ​" at bounding box center [465, 201] width 312 height 48
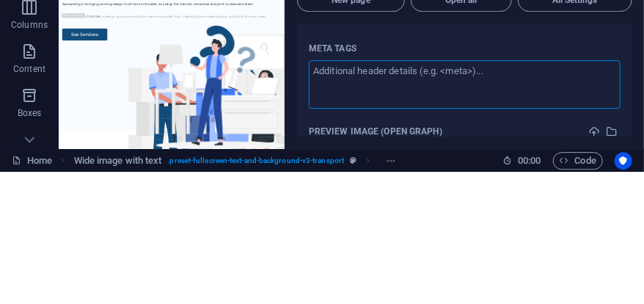
scroll to position [571, 0]
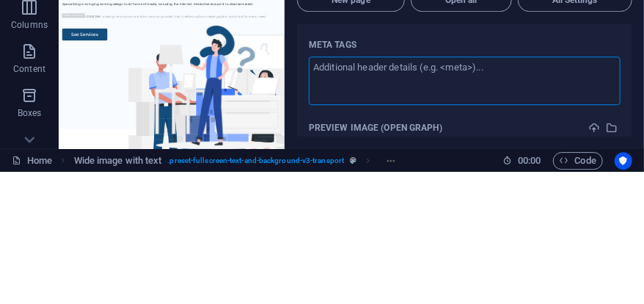
paste textarea "<script async src="https://pagead2.googlesyndication.com/pagead/js/adsbygoogle.…"
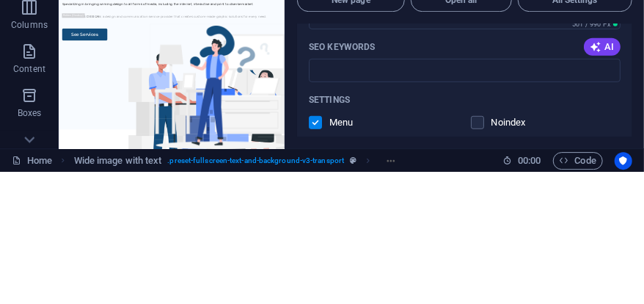
scroll to position [254, 0]
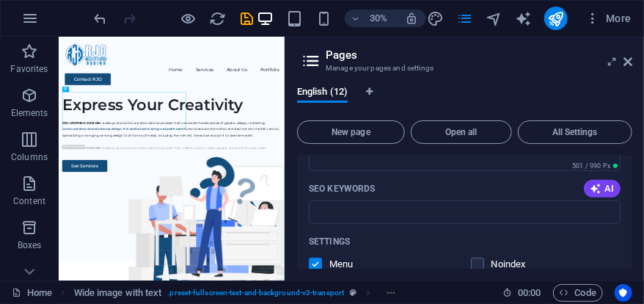
click at [559, 23] on body "RJO Graphics Design Home Favorites Elements Columns Content Boxes Accordion Tab…" at bounding box center [322, 152] width 644 height 304
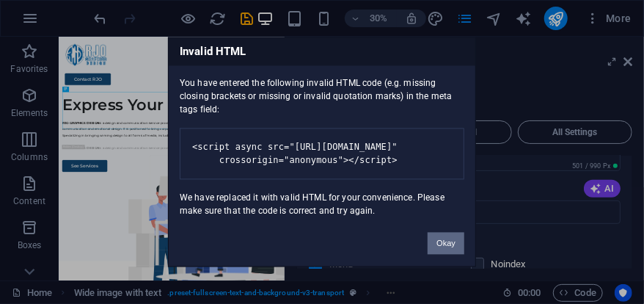
click at [459, 249] on button "Okay" at bounding box center [446, 243] width 37 height 22
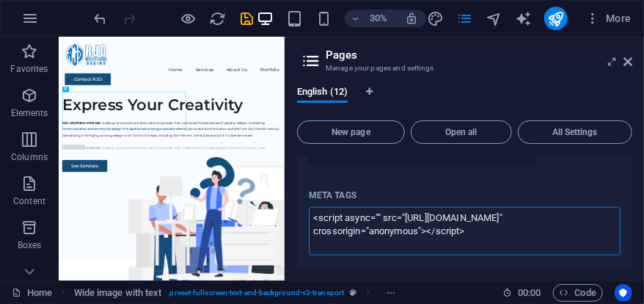
scroll to position [7, 0]
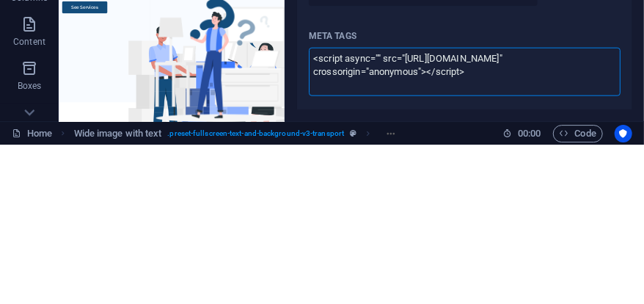
click at [513, 231] on textarea "<script async="" src="https://pagead2.googlesyndication.com/pagead/js/adsbygoog…" at bounding box center [465, 231] width 312 height 48
click at [477, 234] on textarea "<script async="" src="https://pagead2.googlesyndication.com/pagead/js/adsbygoog…" at bounding box center [465, 231] width 312 height 48
click at [491, 212] on textarea "<script async="" src="https://pagead2.googlesyndication.com/pagead/js/adsbygoog…" at bounding box center [465, 231] width 312 height 48
click at [523, 238] on textarea "<script async="" src="https://pagead2.googlesyndication.com/pagead/js/adsbygoog…" at bounding box center [465, 231] width 312 height 48
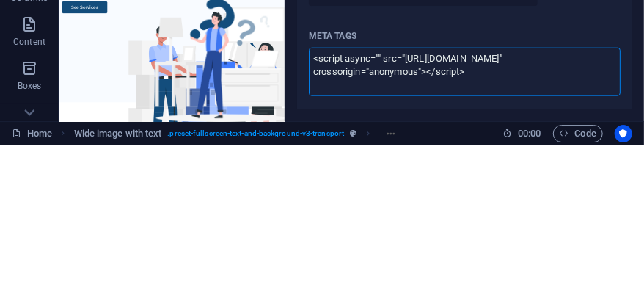
click at [334, 227] on textarea "<script async="" src="https://pagead2.googlesyndication.com/pagead/js/adsbygoog…" at bounding box center [465, 231] width 312 height 48
click at [327, 230] on textarea "<script async="" src="https://pagead2.googlesyndication.com/pagead/js/adsbygoog…" at bounding box center [465, 231] width 312 height 48
click at [394, 211] on textarea "<script async="" src="https://pagead2.googlesyndication.com/pagead/js/adsbygoog…" at bounding box center [465, 231] width 312 height 48
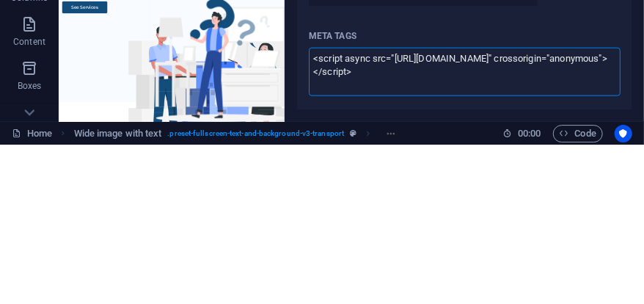
scroll to position [12, 0]
click at [588, 183] on body "RJO Graphics Design Home Favorites Elements Columns Content Boxes Accordion Tab…" at bounding box center [322, 152] width 644 height 304
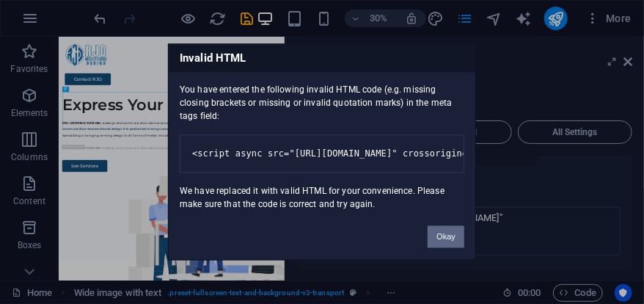
click at [448, 241] on button "Okay" at bounding box center [446, 237] width 37 height 22
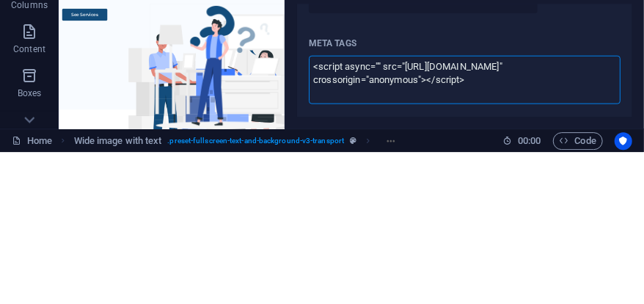
scroll to position [7, 0]
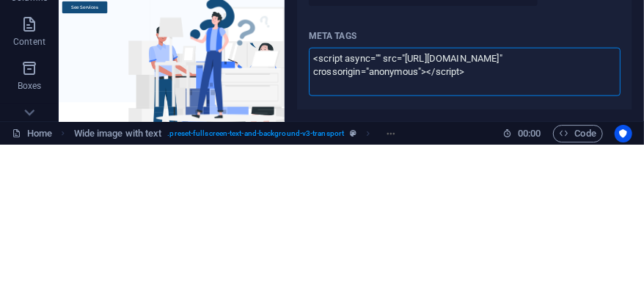
click at [483, 236] on textarea "<script async="" src="https://pagead2.googlesyndication.com/pagead/js/adsbygoog…" at bounding box center [465, 231] width 312 height 48
click at [432, 235] on textarea "<script async="" src="https://pagead2.googlesyndication.com/pagead/js/adsbygoog…" at bounding box center [465, 231] width 312 height 48
click at [394, 207] on textarea "<script async="" src="https://pagead2.googlesyndication.com/pagead/js/adsbygoog…" at bounding box center [465, 231] width 312 height 48
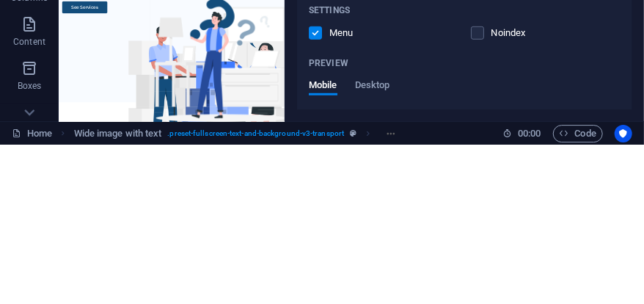
scroll to position [328, 0]
click at [390, 251] on body "RJO Graphics Design Home Favorites Elements Columns Content Boxes Accordion Tab…" at bounding box center [322, 152] width 644 height 304
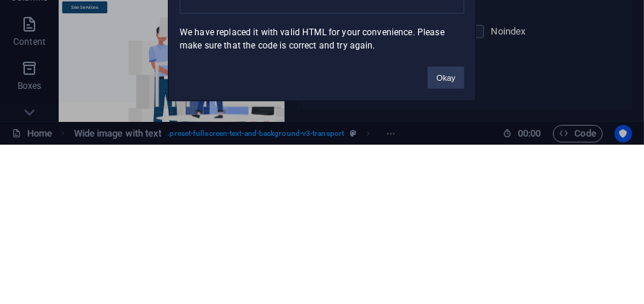
click at [382, 249] on div "Invalid HTML You have entered the following invalid HTML code (e.g. missing clo…" at bounding box center [322, 152] width 308 height 216
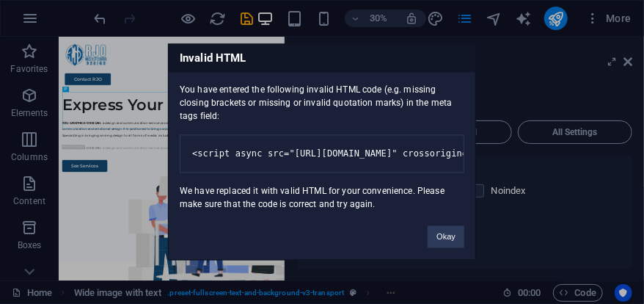
click at [278, 193] on div "You have entered the following invalid HTML code (e.g. missing closing brackets…" at bounding box center [322, 142] width 307 height 139
click at [347, 158] on pre "<script async src="https://pagead2.googlesyndication.com/pagead/js/adsbygoogle.…" at bounding box center [322, 154] width 285 height 38
click at [354, 154] on pre "<script async src="https://pagead2.googlesyndication.com/pagead/js/adsbygoogle.…" at bounding box center [322, 154] width 285 height 38
click at [380, 162] on pre "<script async src="https://pagead2.googlesyndication.com/pagead/js/adsbygoogle.…" at bounding box center [322, 154] width 285 height 38
click at [389, 161] on pre "<script async src="https://pagead2.googlesyndication.com/pagead/js/adsbygoogle.…" at bounding box center [322, 154] width 285 height 38
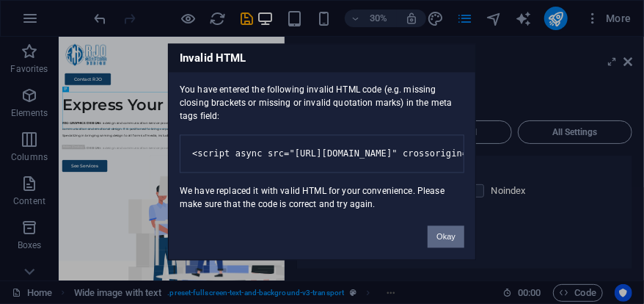
click at [450, 233] on button "Okay" at bounding box center [446, 237] width 37 height 22
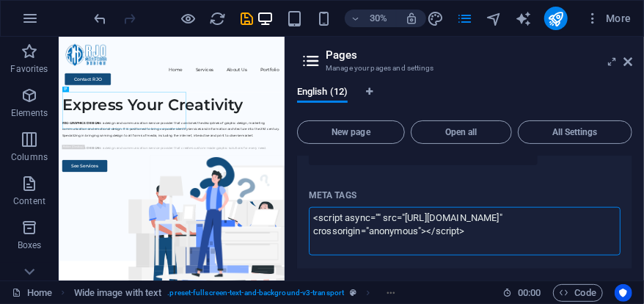
scroll to position [7, 0]
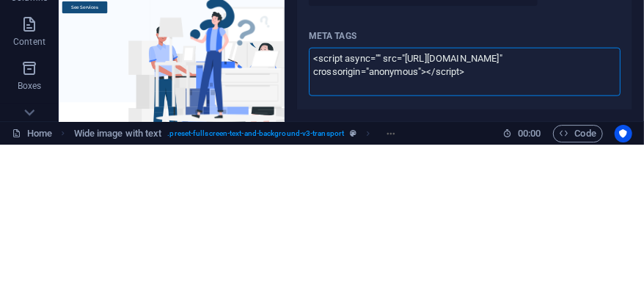
click at [449, 215] on textarea "<script async="" src="https://pagead2.googlesyndication.com/pagead/js/adsbygoog…" at bounding box center [465, 231] width 312 height 48
click at [421, 234] on textarea "<script async="" src="https://pagead2.googlesyndication.com/pagead/js/adsbygoog…" at bounding box center [465, 231] width 312 height 48
click at [395, 211] on textarea "<script async="" src="https://pagead2.googlesyndication.com/pagead/js/adsbygoog…" at bounding box center [465, 231] width 312 height 48
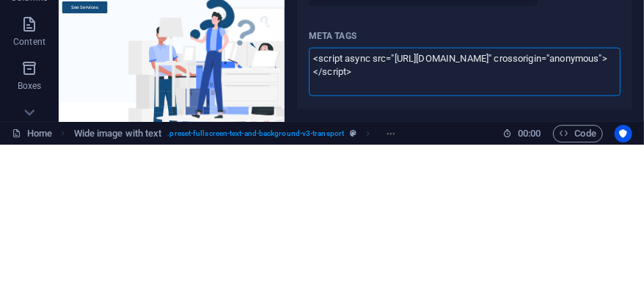
type textarea "<script async src="https://pagead2.googlesyndication.com/pagead/js/adsbygoogle.…"
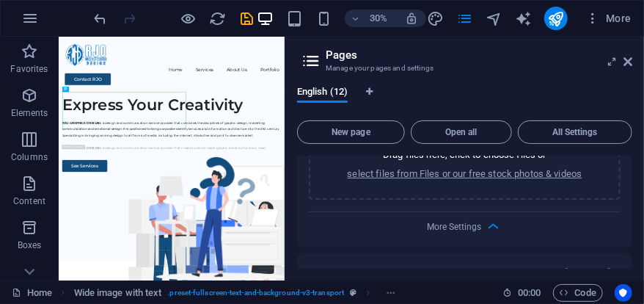
scroll to position [794, 0]
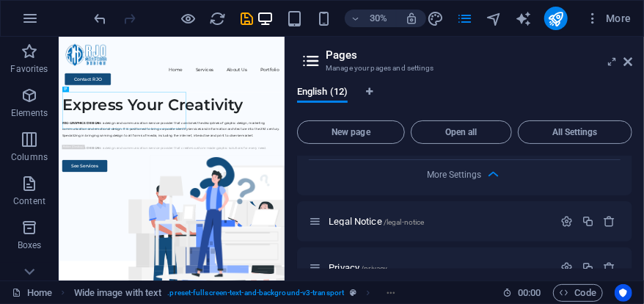
click at [487, 169] on icon "button" at bounding box center [494, 174] width 17 height 17
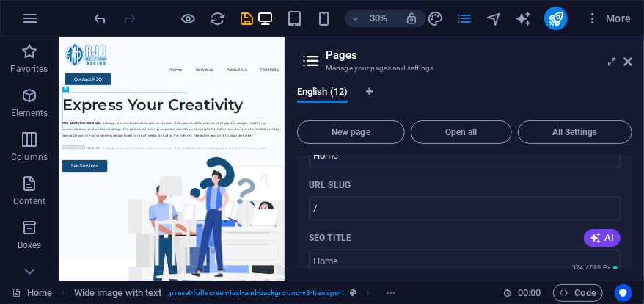
scroll to position [0, 0]
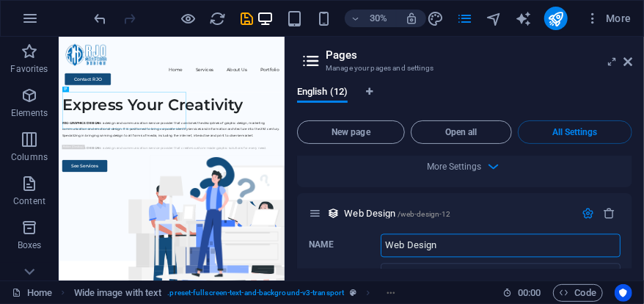
scroll to position [6855, 0]
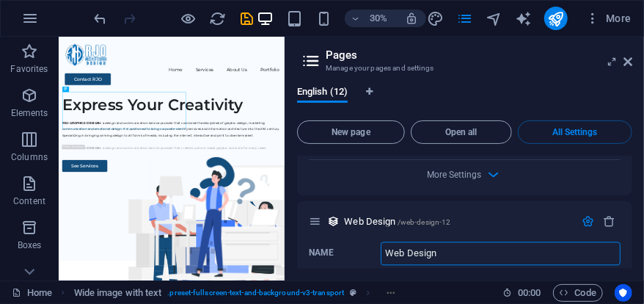
click at [496, 166] on icon "button" at bounding box center [494, 174] width 17 height 17
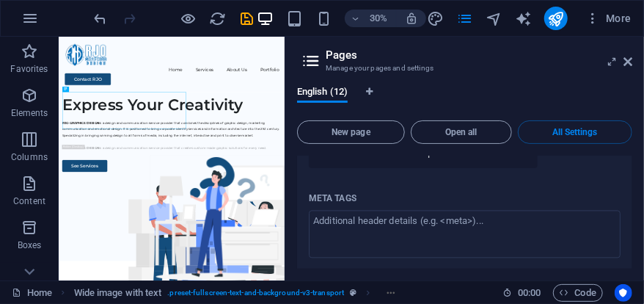
scroll to position [6820, 0]
click at [0, 0] on icon "save" at bounding box center [0, 0] width 0 height 0
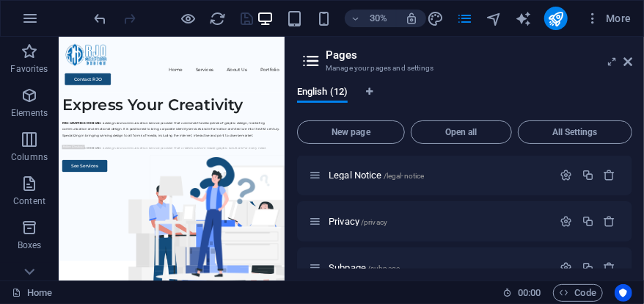
scroll to position [0, 0]
click at [0, 0] on icon at bounding box center [0, 0] width 0 height 0
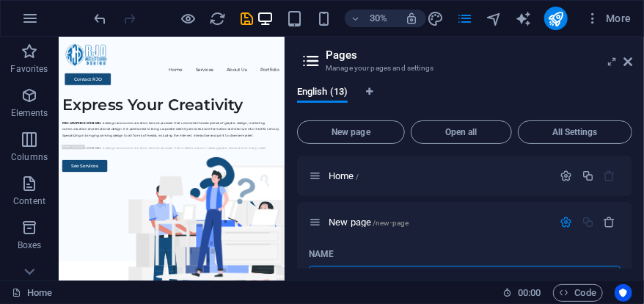
scroll to position [20, 0]
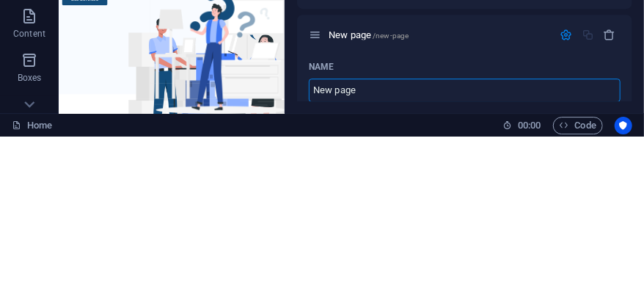
click at [615, 207] on button "button" at bounding box center [609, 202] width 21 height 12
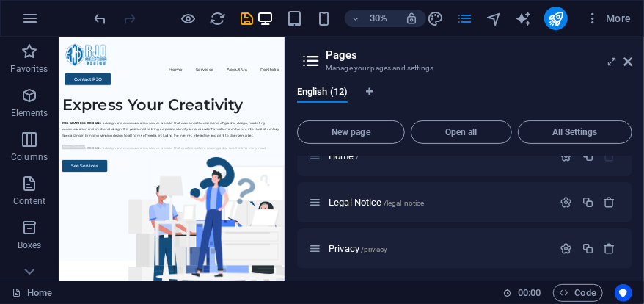
scroll to position [0, 0]
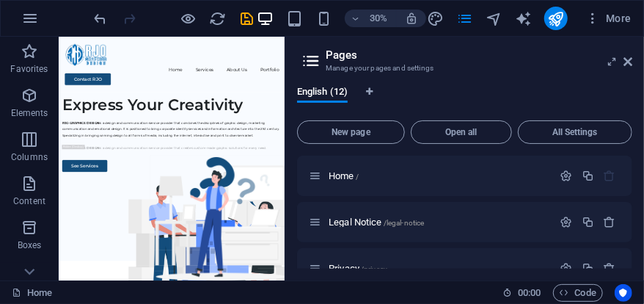
click at [567, 179] on icon "button" at bounding box center [566, 175] width 12 height 12
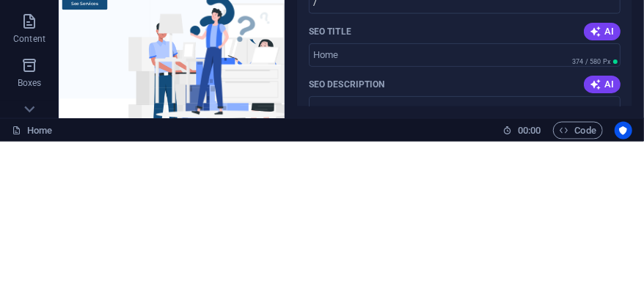
scroll to position [122, 0]
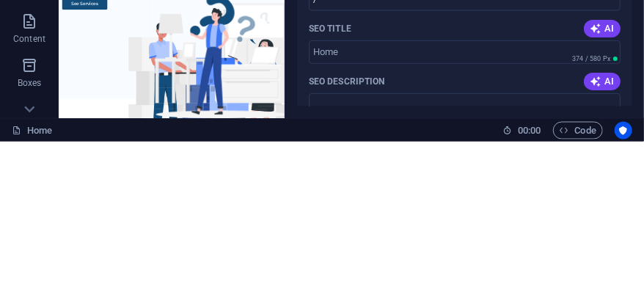
click at [418, 213] on input "SEO Title" at bounding box center [465, 213] width 312 height 23
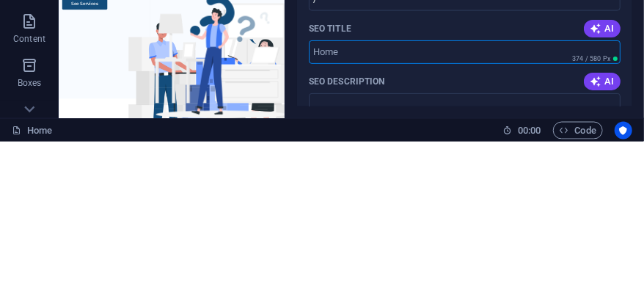
click at [423, 213] on input "SEO Title" at bounding box center [465, 213] width 312 height 23
type input "r"
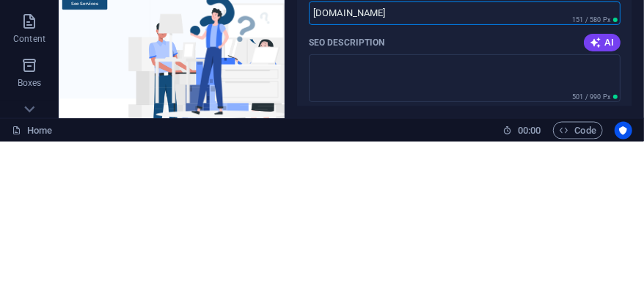
scroll to position [165, 0]
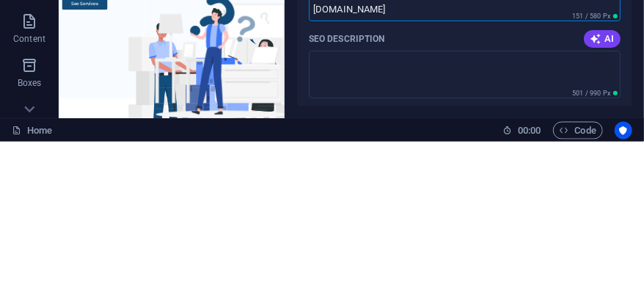
type input "[DOMAIN_NAME]"
click at [469, 227] on textarea "SEO Description" at bounding box center [465, 237] width 312 height 48
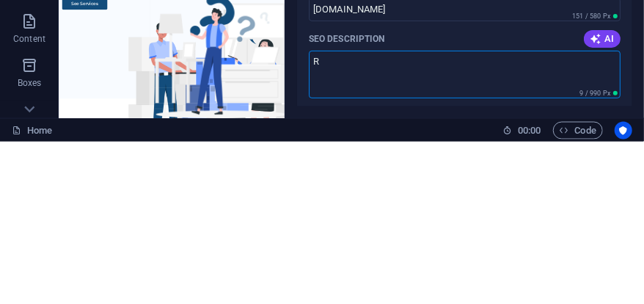
type textarea "R"
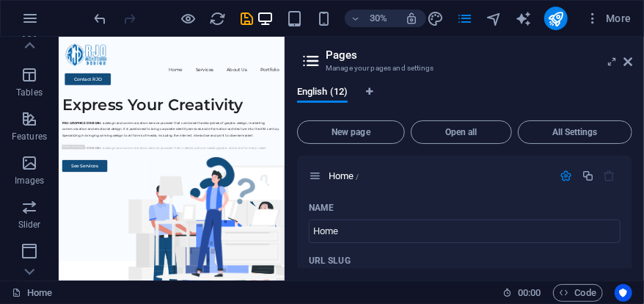
scroll to position [416, 0]
click at [43, 208] on span "Marketing" at bounding box center [29, 216] width 59 height 35
click at [27, 216] on span "Marketing" at bounding box center [29, 216] width 59 height 35
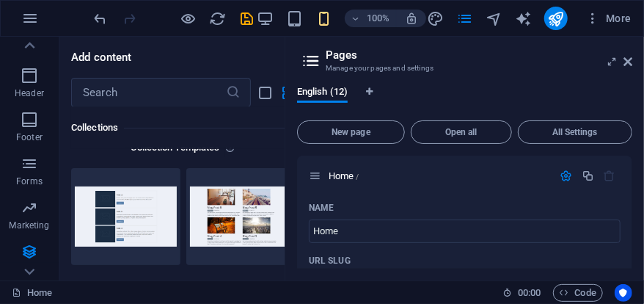
scroll to position [418, 0]
click at [34, 127] on span "Footer" at bounding box center [29, 127] width 59 height 35
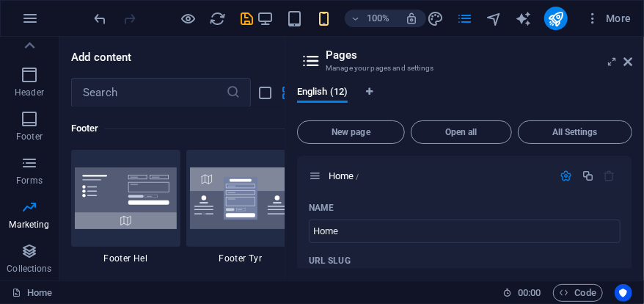
scroll to position [9709, 0]
click at [21, 87] on p "Header" at bounding box center [29, 93] width 29 height 12
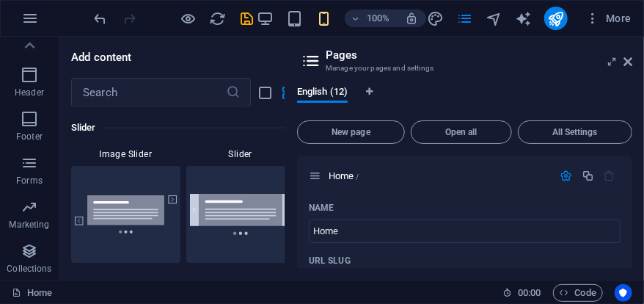
scroll to position [8417, 0]
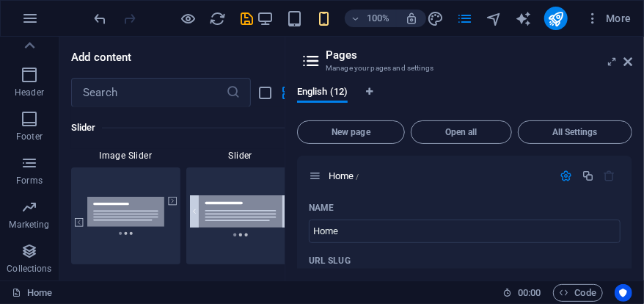
click at [244, 13] on icon "save" at bounding box center [247, 18] width 17 height 17
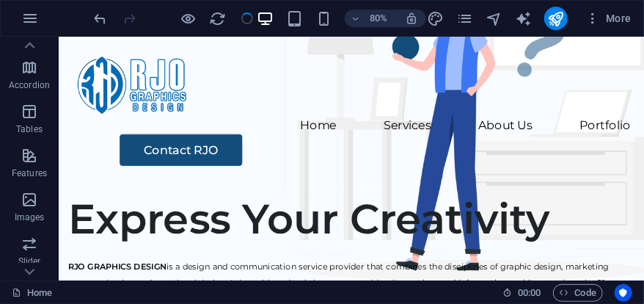
scroll to position [202, 0]
click at [40, 163] on span "Features" at bounding box center [29, 165] width 59 height 35
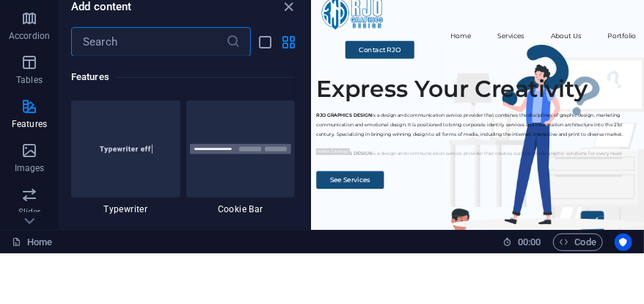
scroll to position [5840, 0]
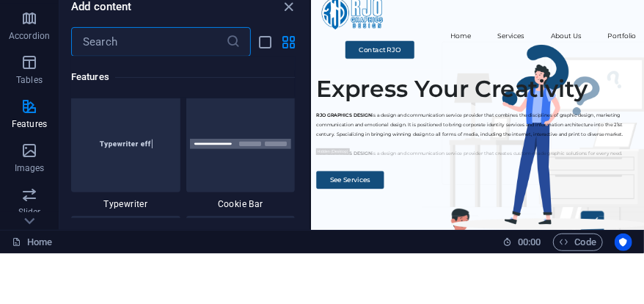
click at [293, 128] on h6 "Features" at bounding box center [183, 128] width 224 height 18
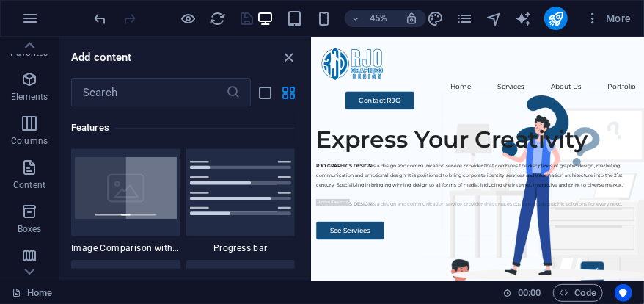
scroll to position [0, 0]
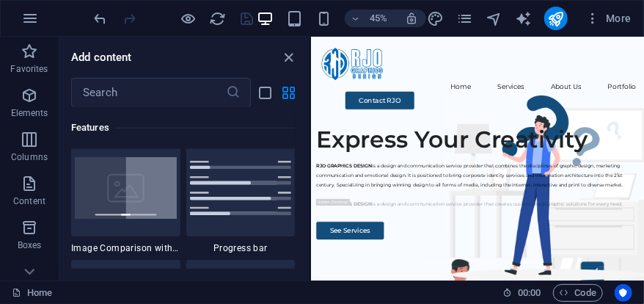
click at [36, 194] on span "Content" at bounding box center [29, 192] width 59 height 35
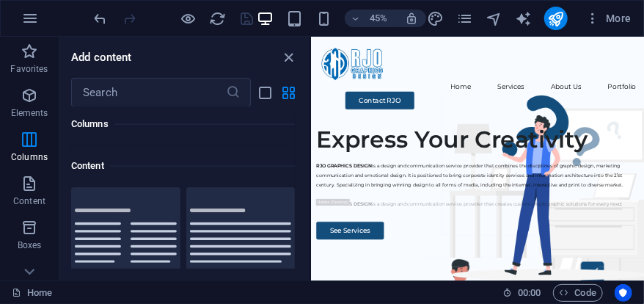
scroll to position [2517, 0]
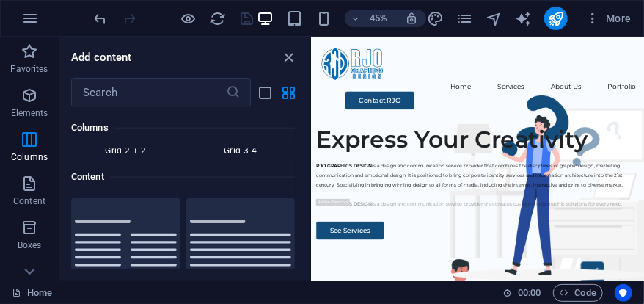
click at [39, 100] on span "Elements" at bounding box center [29, 104] width 59 height 35
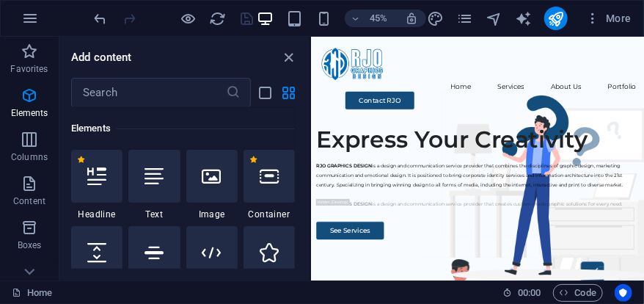
scroll to position [169, 0]
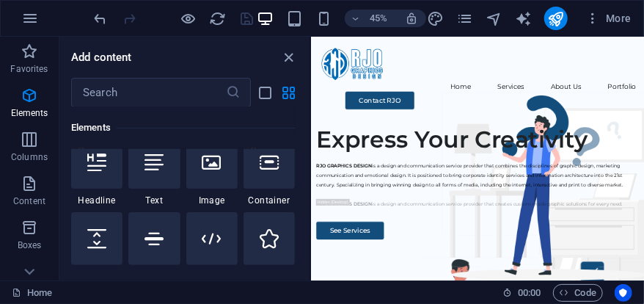
click at [95, 172] on div at bounding box center [96, 162] width 51 height 53
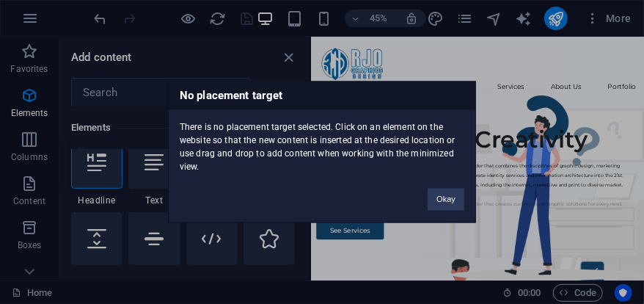
click at [311, 125] on div "There is no placement target selected. Click on an element on the website so th…" at bounding box center [322, 142] width 307 height 64
click at [453, 189] on button "Okay" at bounding box center [446, 199] width 37 height 22
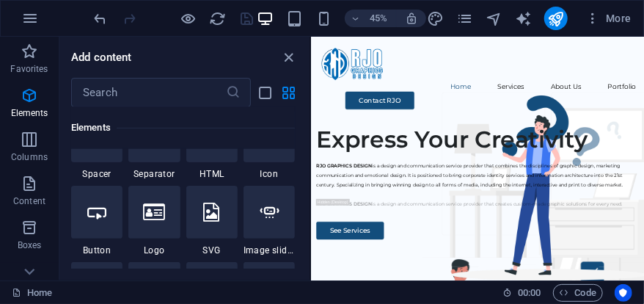
scroll to position [0, 0]
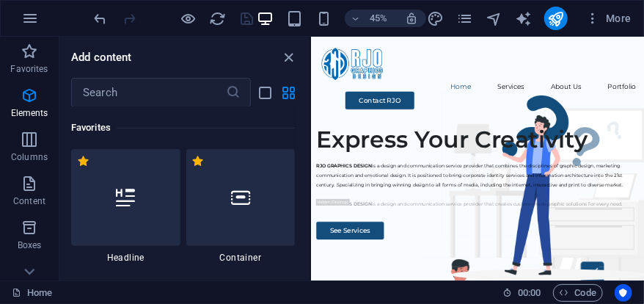
click at [297, 63] on icon "close panel" at bounding box center [289, 57] width 17 height 17
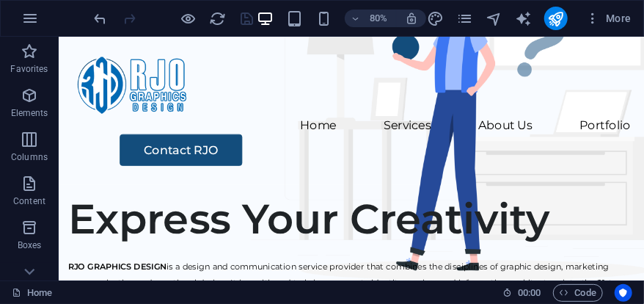
scroll to position [0, 5]
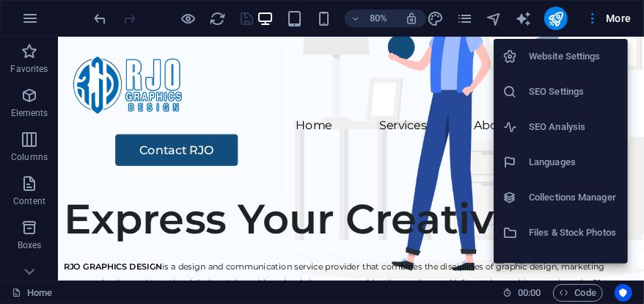
click at [590, 89] on h6 "SEO Settings" at bounding box center [574, 92] width 90 height 18
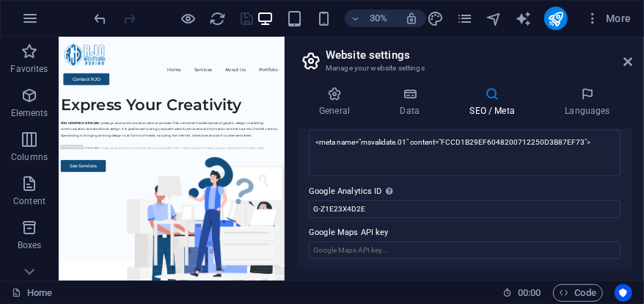
scroll to position [434, 0]
click at [392, 181] on div "Please only add the Google Analytics ID. We automatically include the ID in the…" at bounding box center [432, 142] width 117 height 77
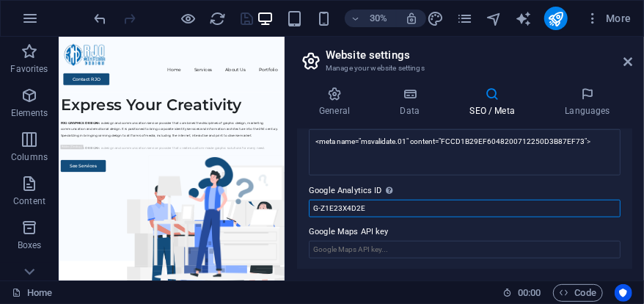
click at [392, 199] on input "G-Z1E23X4D2E" at bounding box center [465, 208] width 312 height 18
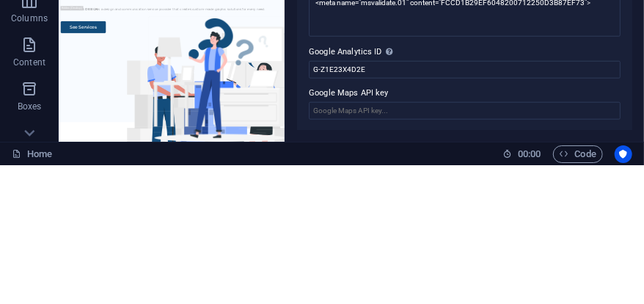
click at [489, 228] on label "Google Maps API key" at bounding box center [465, 232] width 312 height 18
click at [489, 241] on input "Google Maps API key" at bounding box center [465, 250] width 312 height 18
click at [385, 181] on div "Please only add the Google Analytics ID. We automatically include the ID in the…" at bounding box center [432, 142] width 117 height 77
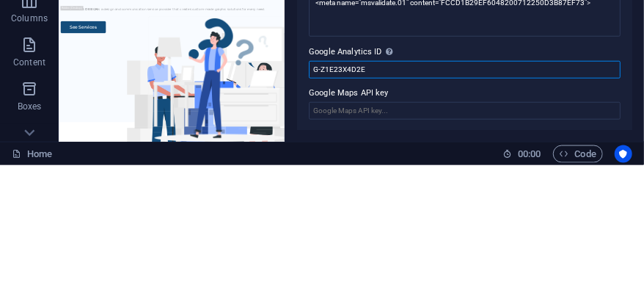
click at [385, 199] on input "G-Z1E23X4D2E" at bounding box center [465, 208] width 312 height 18
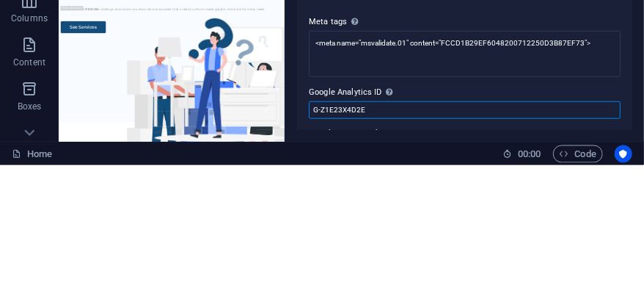
scroll to position [394, 0]
click at [386, 233] on icon at bounding box center [389, 231] width 7 height 8
click at [385, 240] on input "G-Z1E23X4D2E" at bounding box center [465, 249] width 312 height 18
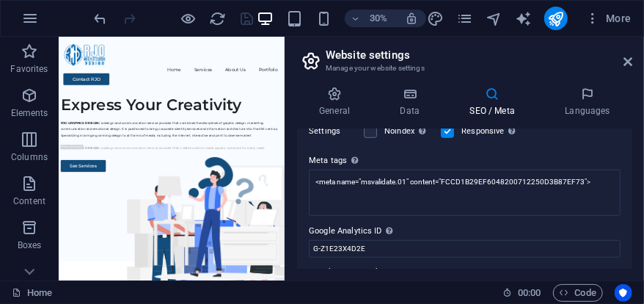
click at [421, 99] on icon at bounding box center [410, 94] width 64 height 15
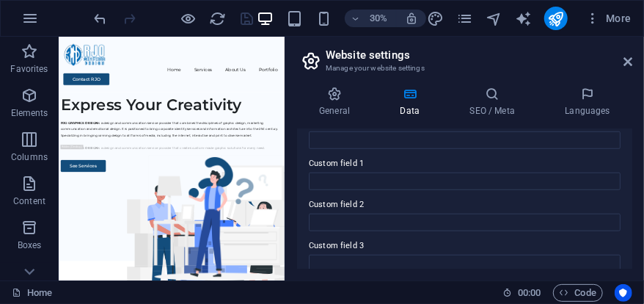
scroll to position [395, 0]
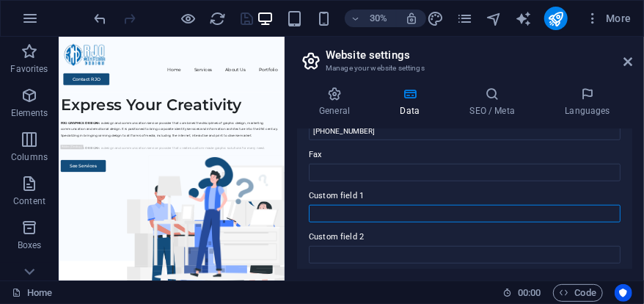
click at [416, 215] on input "Custom field 1" at bounding box center [465, 214] width 312 height 18
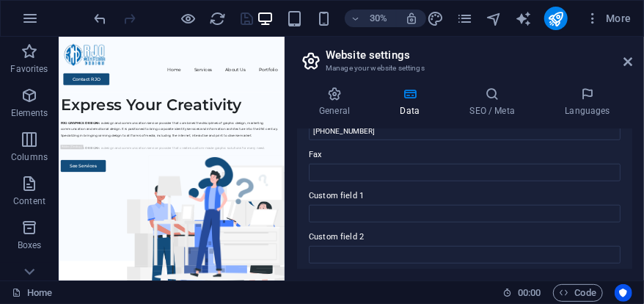
click at [343, 108] on h4 "General" at bounding box center [337, 102] width 81 height 31
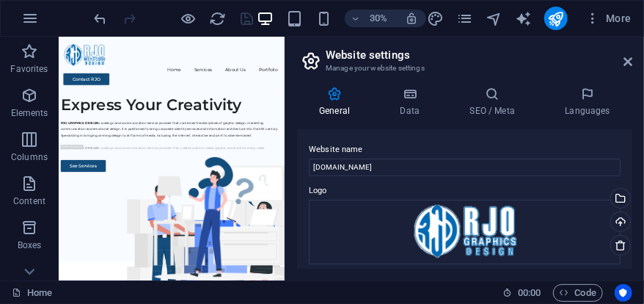
click at [508, 106] on h4 "SEO / Meta" at bounding box center [494, 102] width 95 height 31
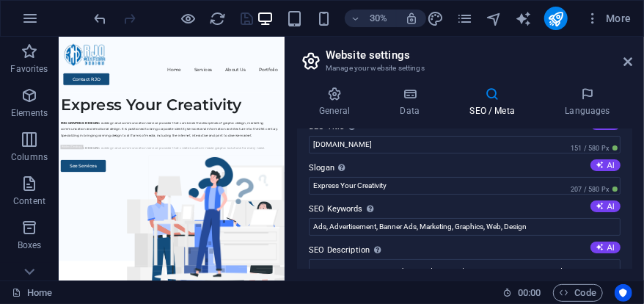
scroll to position [0, 0]
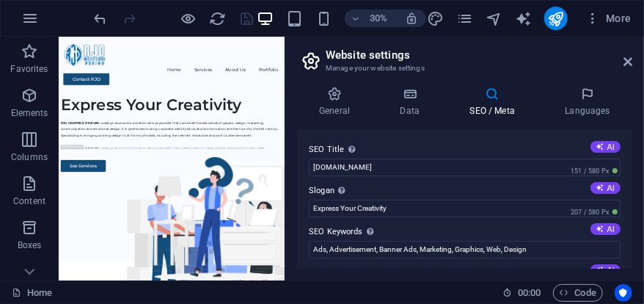
click at [631, 59] on icon at bounding box center [627, 62] width 9 height 12
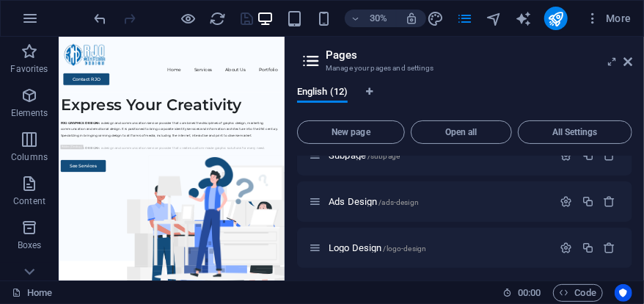
scroll to position [165, 0]
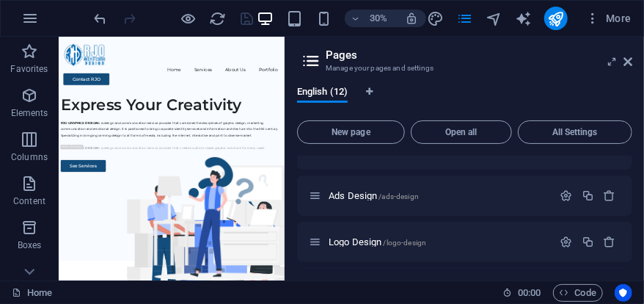
click at [562, 194] on icon "button" at bounding box center [566, 195] width 12 height 12
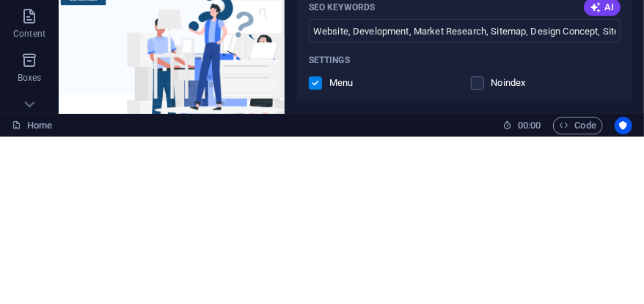
scroll to position [457, 0]
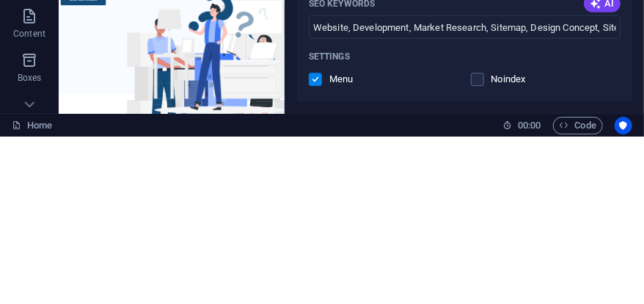
click at [590, 243] on div "Noindex" at bounding box center [546, 246] width 150 height 13
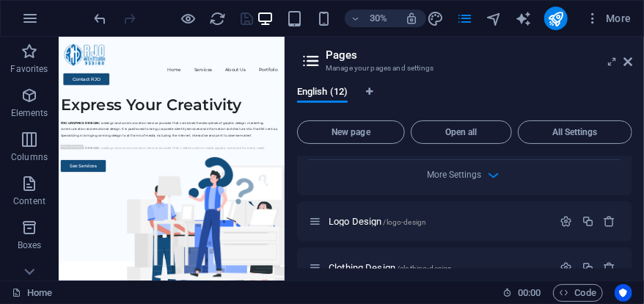
scroll to position [766, 0]
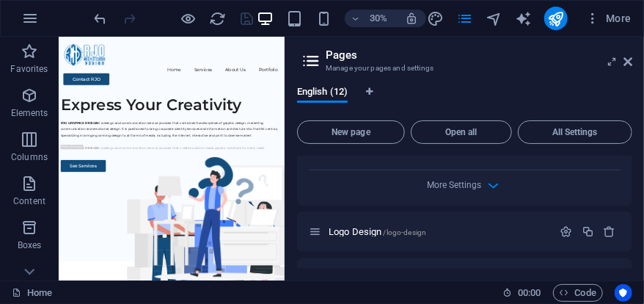
click at [492, 190] on icon "button" at bounding box center [494, 185] width 17 height 17
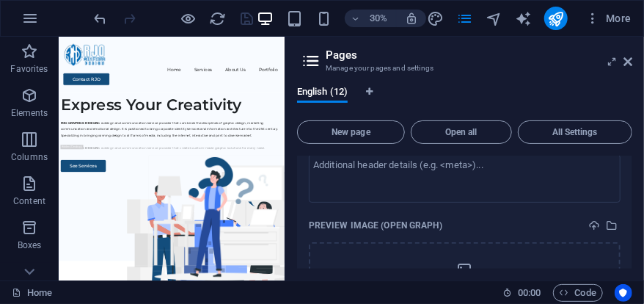
scroll to position [791, 0]
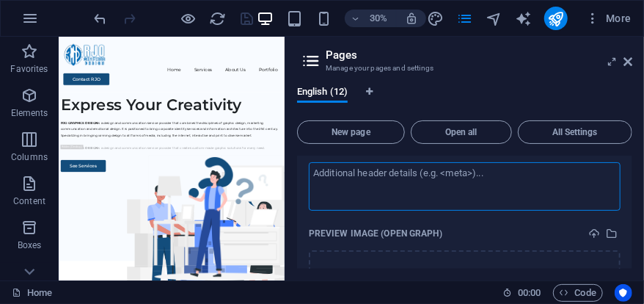
paste textarea "<script async src="https://pagead2.googlesyndication.com/pagead/js/adsbygoogle.…"
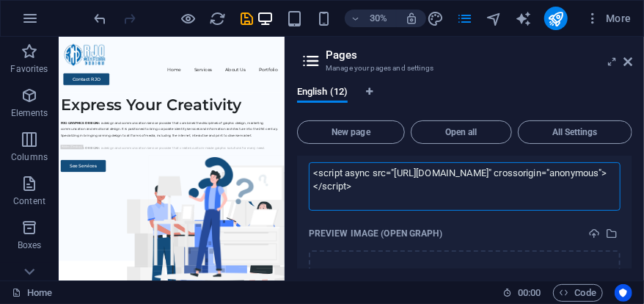
scroll to position [0, 0]
type textarea "<script async="" src="https://pagead2.googlesyndication.com/pagead/js/adsbygoog…"
